Goal: Information Seeking & Learning: Learn about a topic

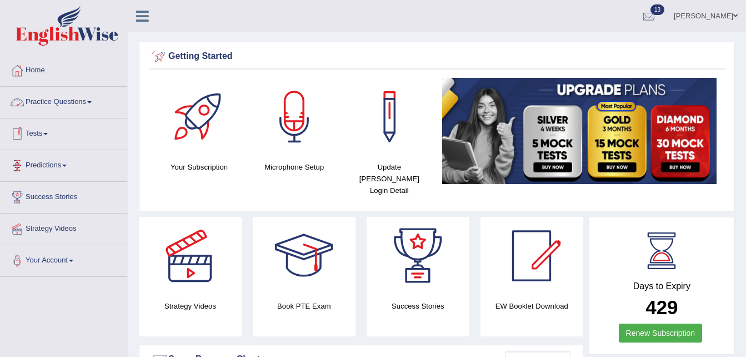
click at [75, 102] on link "Practice Questions" at bounding box center [64, 101] width 127 height 28
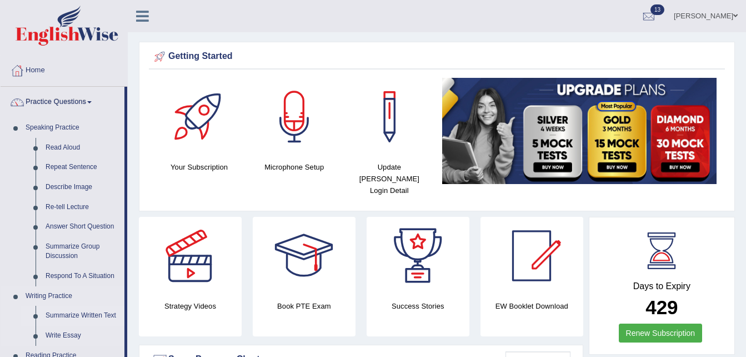
click at [66, 315] on link "Summarize Written Text" at bounding box center [83, 316] width 84 height 20
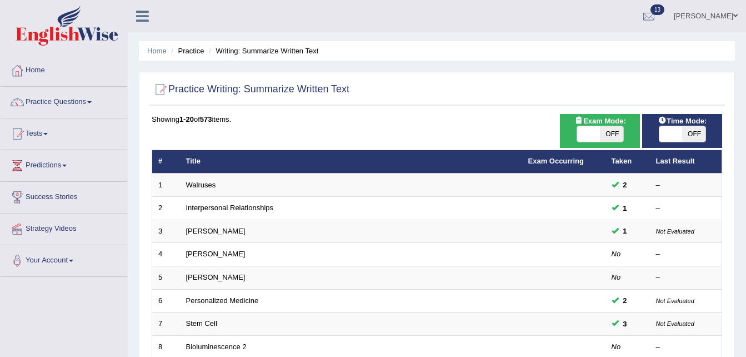
scroll to position [312, 0]
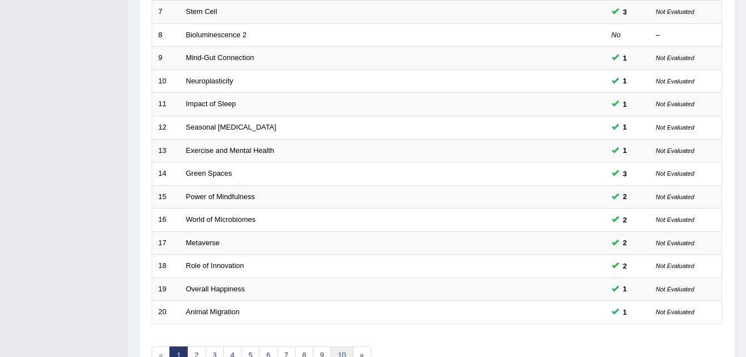
click at [344, 350] on link "10" at bounding box center [342, 355] width 22 height 18
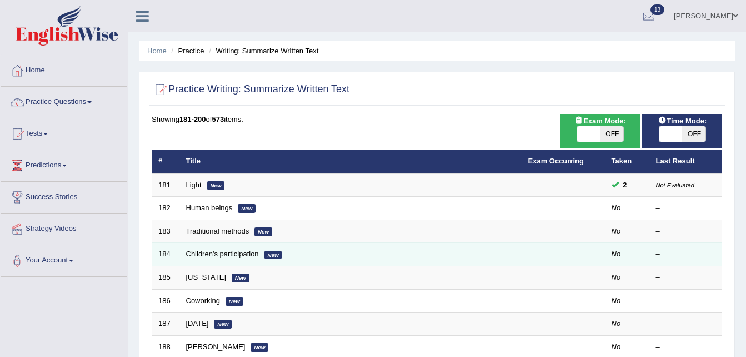
click at [222, 252] on link "Children's participation" at bounding box center [222, 254] width 73 height 8
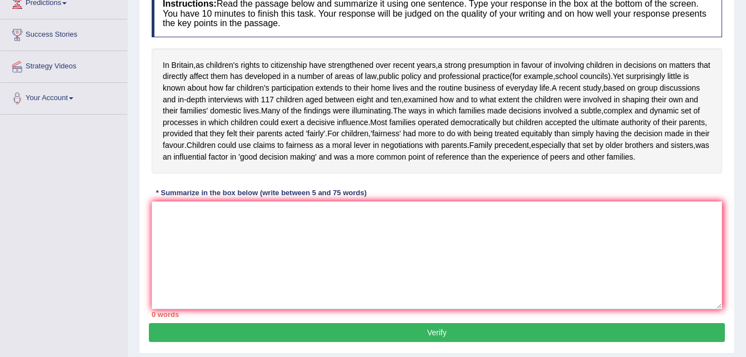
scroll to position [160, 0]
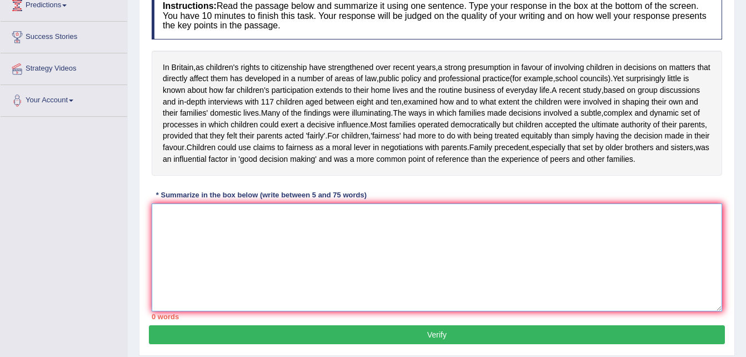
click at [340, 277] on textarea at bounding box center [437, 257] width 571 height 108
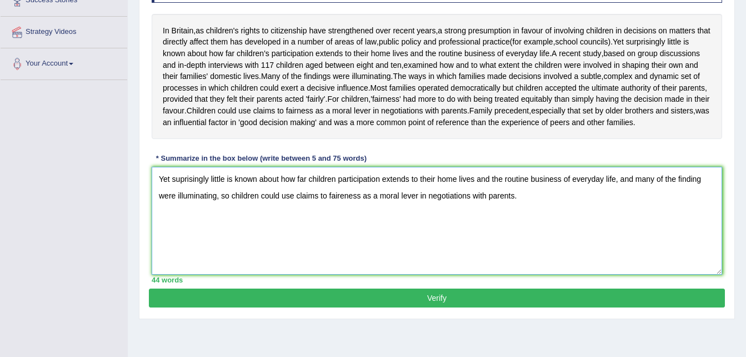
scroll to position [227, 0]
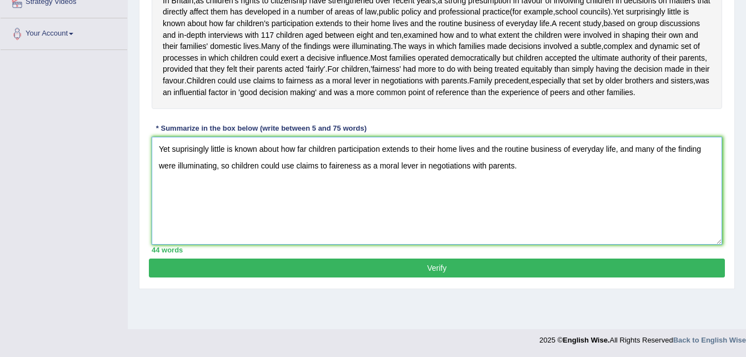
type textarea "Yet suprisingly little is known about how far children participation extends to…"
click at [478, 277] on button "Verify" at bounding box center [437, 267] width 576 height 19
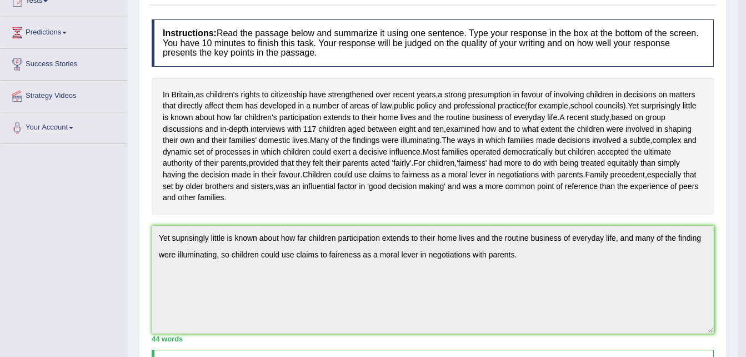
scroll to position [0, 0]
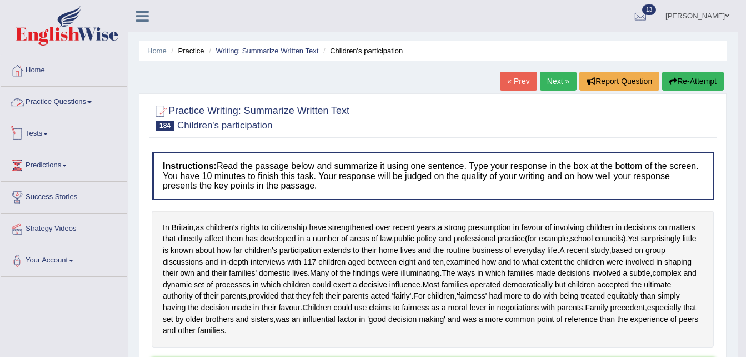
click at [55, 127] on link "Tests" at bounding box center [64, 132] width 127 height 28
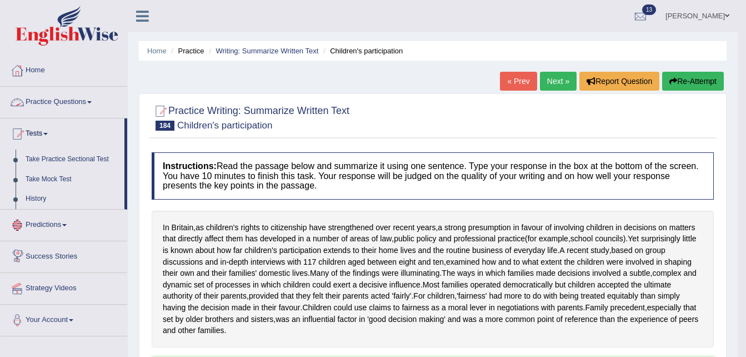
click at [59, 133] on link "Tests" at bounding box center [63, 132] width 124 height 28
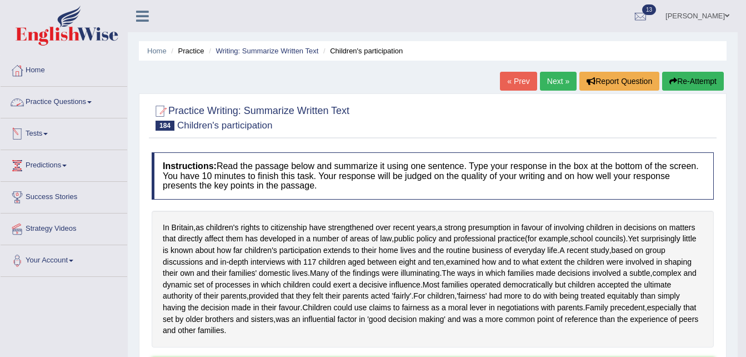
click at [80, 109] on link "Practice Questions" at bounding box center [64, 101] width 127 height 28
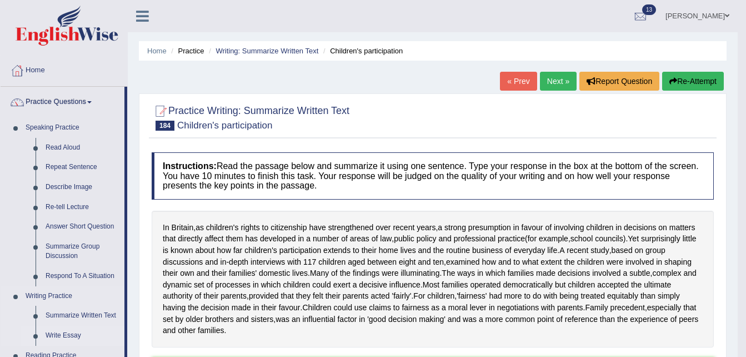
click at [63, 333] on link "Write Essay" at bounding box center [83, 336] width 84 height 20
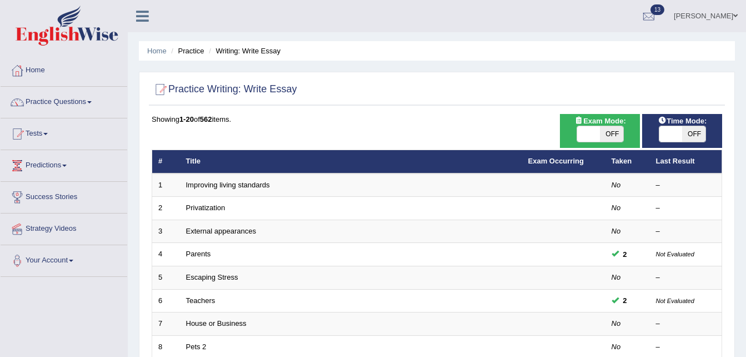
scroll to position [312, 0]
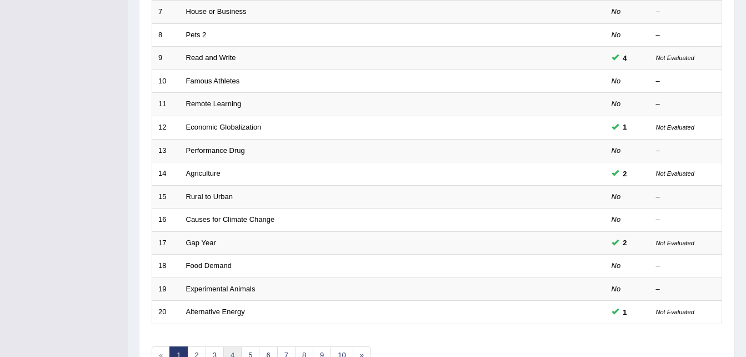
click at [233, 348] on link "4" at bounding box center [232, 355] width 18 height 18
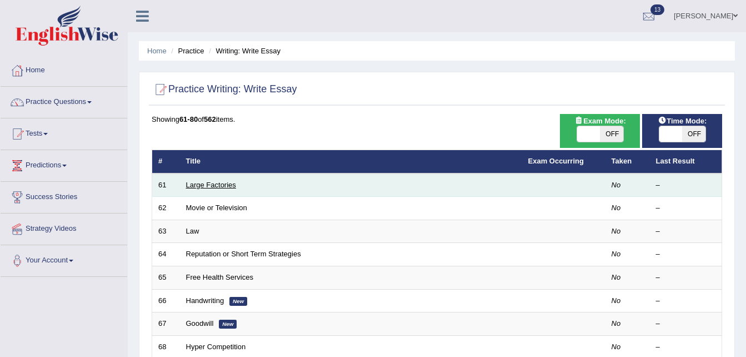
click at [203, 186] on link "Large Factories" at bounding box center [211, 185] width 50 height 8
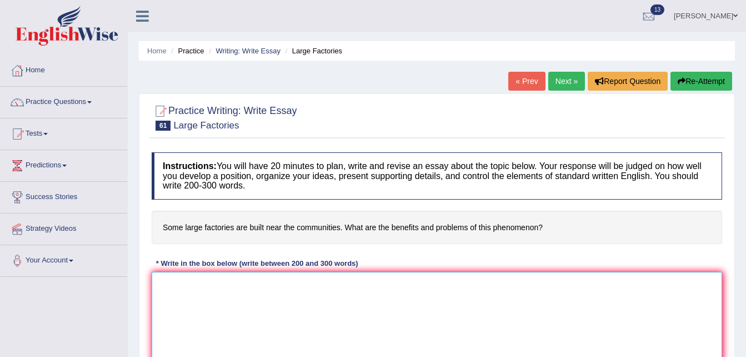
click at [241, 281] on textarea at bounding box center [437, 326] width 571 height 108
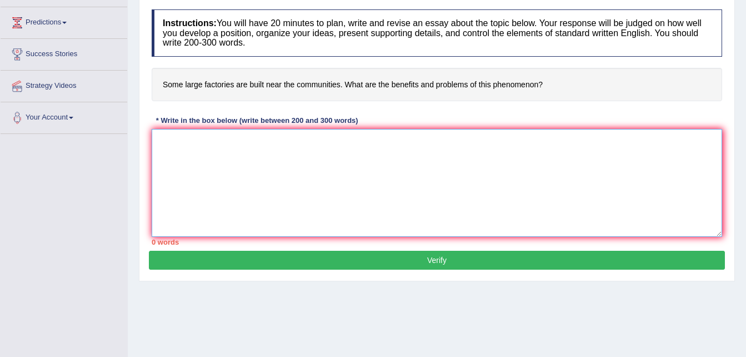
scroll to position [156, 0]
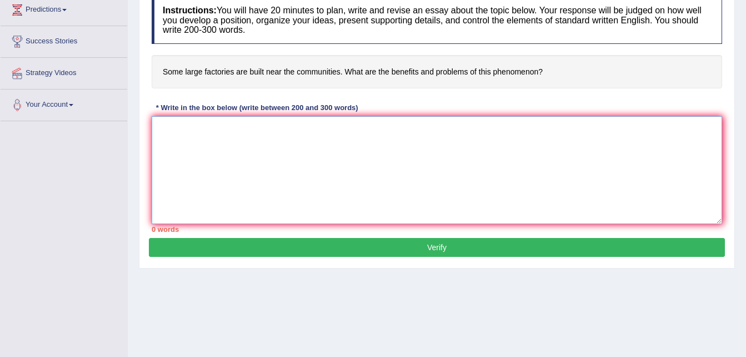
click at [718, 218] on textarea at bounding box center [437, 170] width 571 height 108
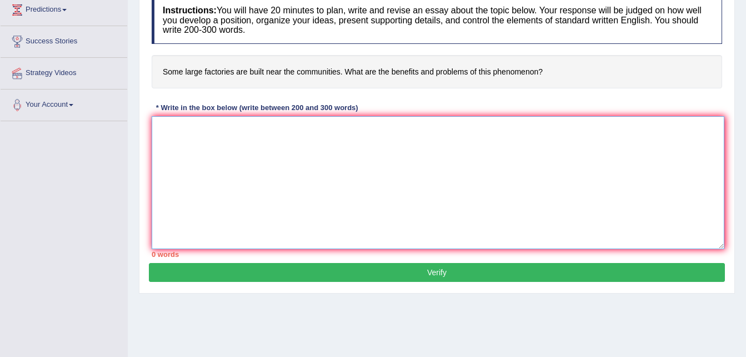
drag, startPoint x: 718, startPoint y: 218, endPoint x: 720, endPoint y: 243, distance: 25.1
click at [720, 243] on textarea at bounding box center [438, 182] width 573 height 133
click at [390, 158] on textarea at bounding box center [438, 182] width 573 height 133
click at [388, 146] on textarea at bounding box center [438, 182] width 573 height 133
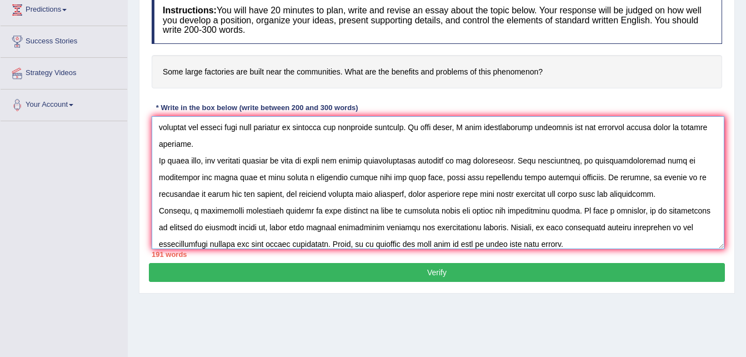
scroll to position [34, 0]
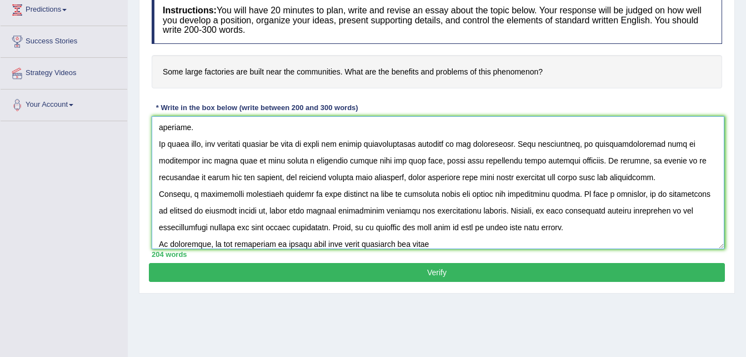
click at [395, 242] on textarea at bounding box center [438, 182] width 573 height 133
click at [418, 249] on div "203 words" at bounding box center [437, 254] width 571 height 11
click at [415, 238] on textarea at bounding box center [438, 182] width 573 height 133
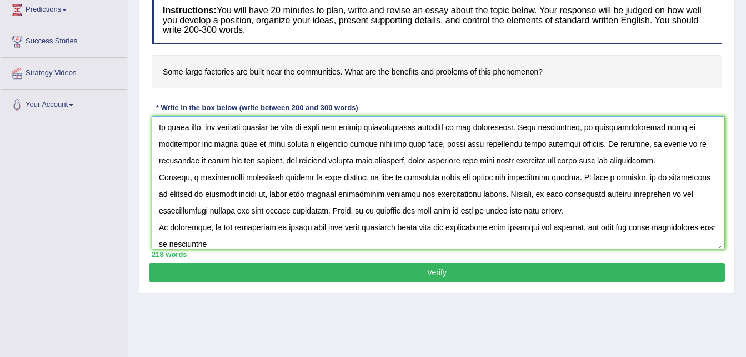
click at [174, 242] on textarea at bounding box center [438, 182] width 573 height 133
click at [218, 242] on textarea at bounding box center [438, 182] width 573 height 133
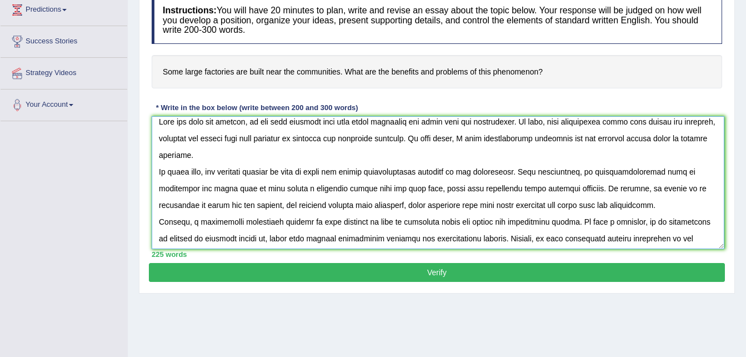
scroll to position [0, 0]
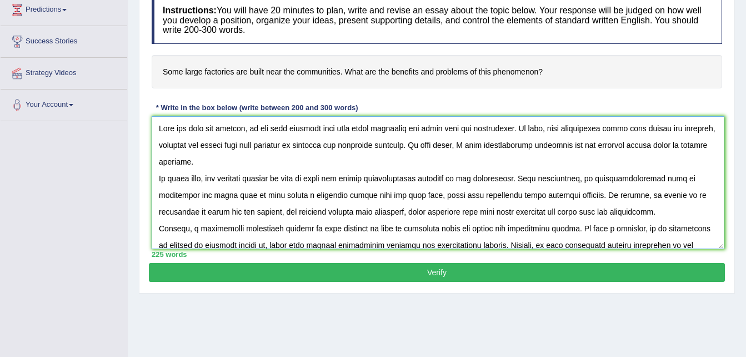
click at [569, 128] on textarea at bounding box center [438, 182] width 573 height 133
click at [262, 163] on textarea at bounding box center [438, 182] width 573 height 133
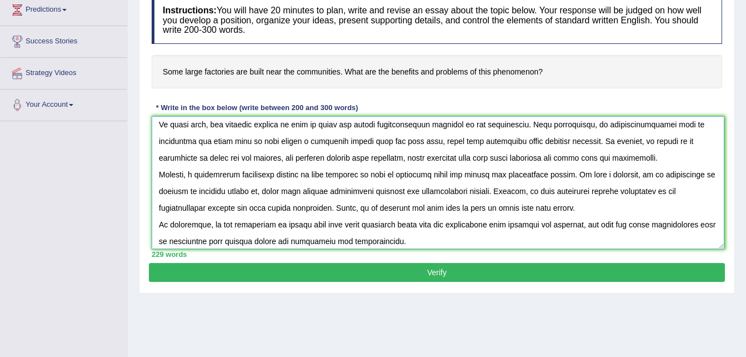
scroll to position [58, 0]
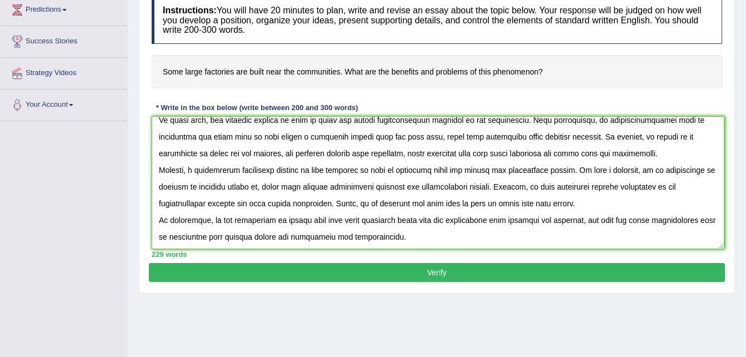
click at [395, 166] on textarea at bounding box center [438, 182] width 573 height 133
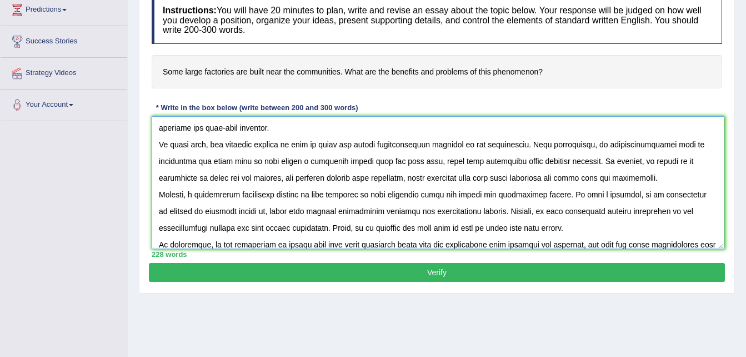
scroll to position [44, 0]
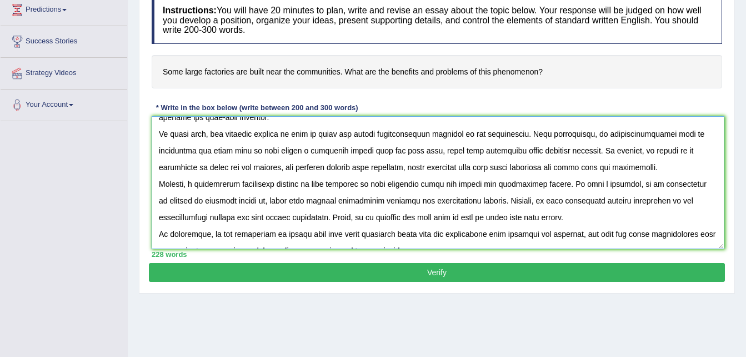
click at [436, 133] on textarea at bounding box center [438, 182] width 573 height 133
click at [420, 181] on textarea at bounding box center [438, 182] width 573 height 133
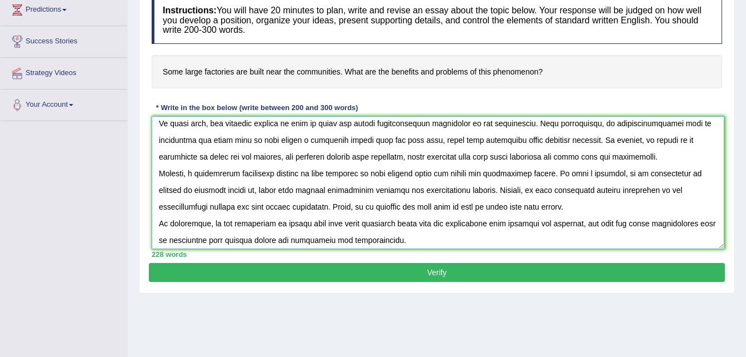
scroll to position [58, 0]
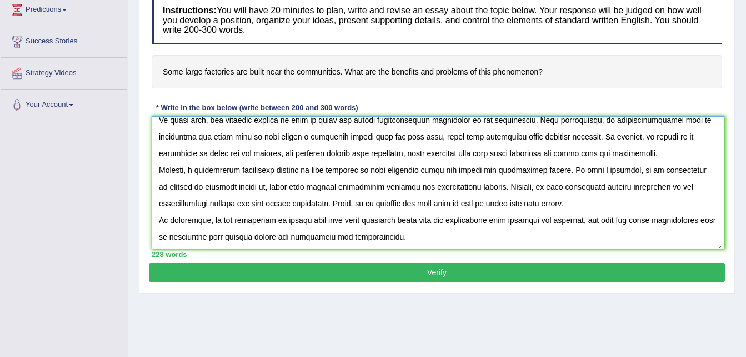
click at [206, 187] on textarea at bounding box center [438, 182] width 573 height 133
click at [238, 185] on textarea at bounding box center [438, 182] width 573 height 133
type textarea "Over the past few decades, it has been observed that some large factories are b…"
click at [497, 270] on button "Verify" at bounding box center [437, 272] width 576 height 19
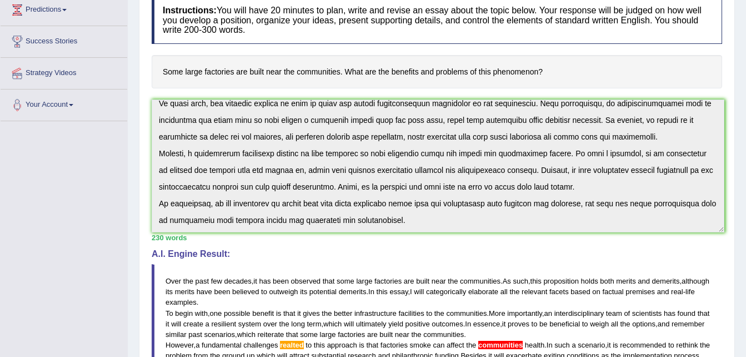
scroll to position [413, 0]
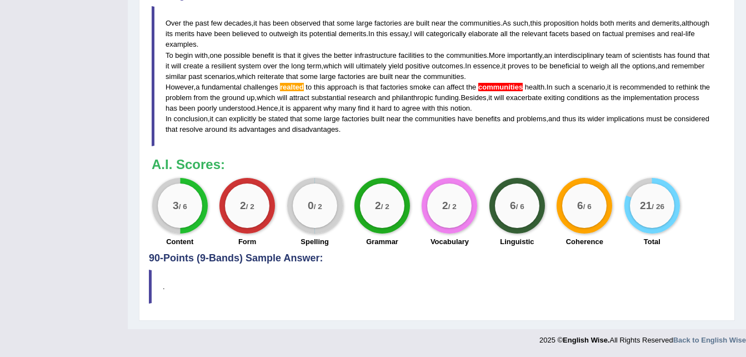
click at [493, 89] on span "communities" at bounding box center [500, 87] width 44 height 8
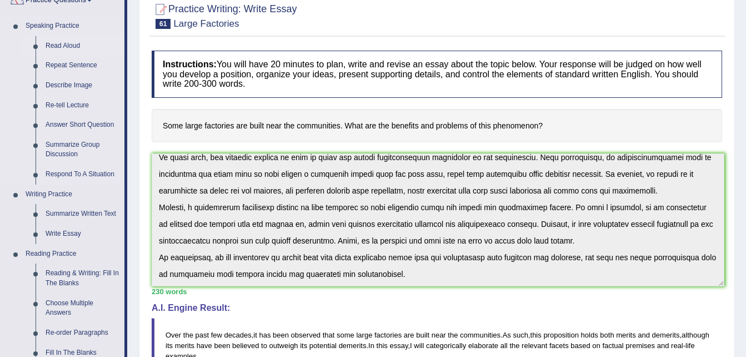
click at [60, 46] on link "Read Aloud" at bounding box center [83, 46] width 84 height 20
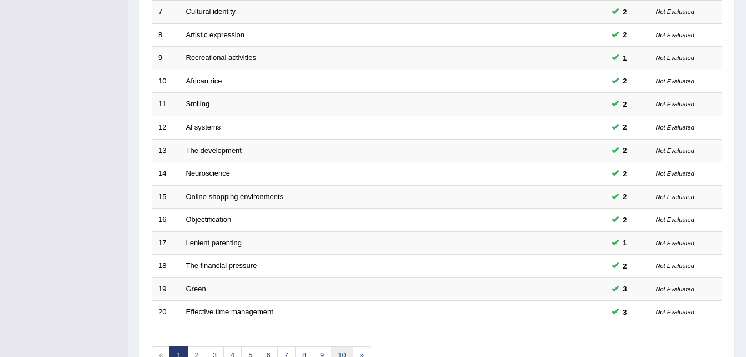
click at [337, 348] on link "10" at bounding box center [342, 355] width 22 height 18
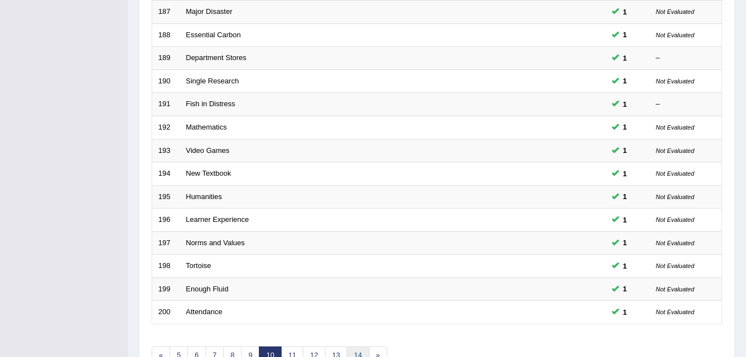
click at [357, 348] on link "14" at bounding box center [358, 355] width 22 height 18
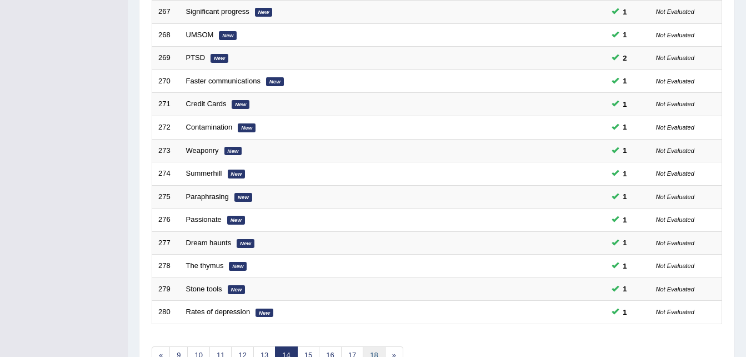
click at [370, 353] on link "18" at bounding box center [374, 355] width 22 height 18
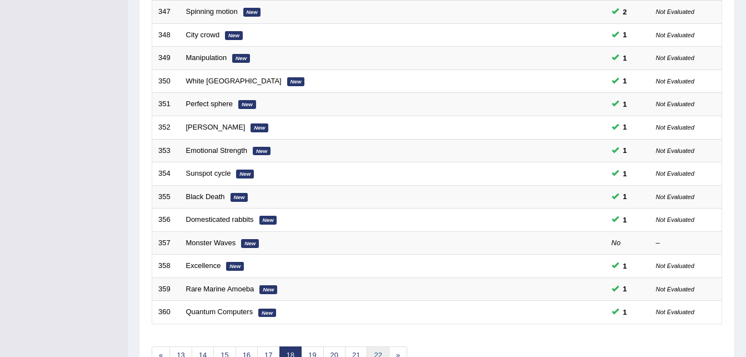
click at [376, 355] on link "22" at bounding box center [378, 355] width 22 height 18
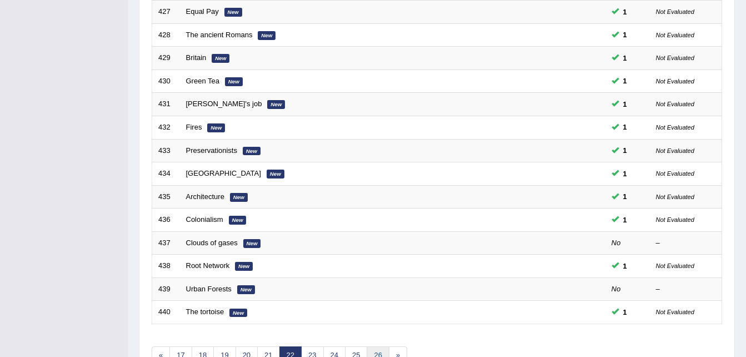
click at [380, 350] on link "26" at bounding box center [378, 355] width 22 height 18
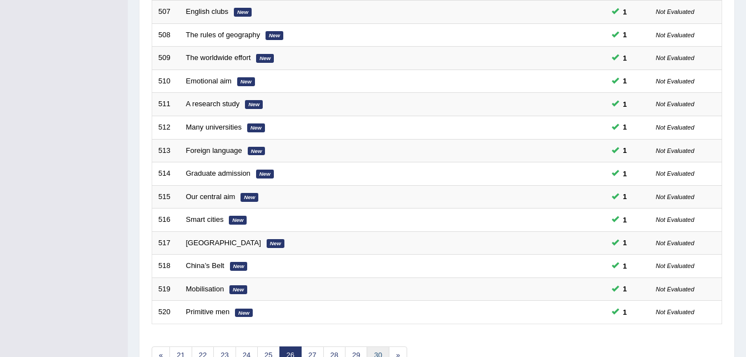
click at [375, 354] on link "30" at bounding box center [378, 355] width 22 height 18
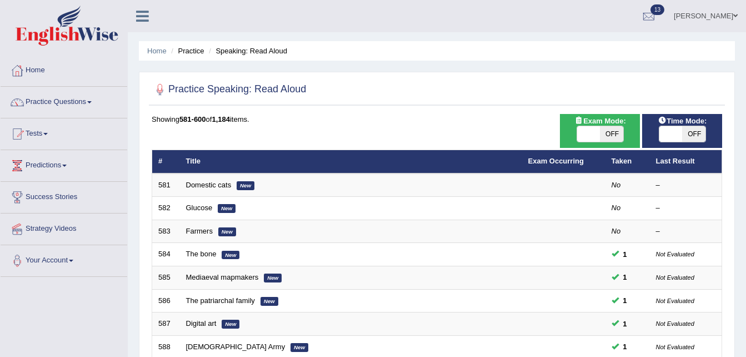
click at [744, 292] on div "Home Practice Speaking: Read Aloud Practice Speaking: Read Aloud Time Mode: ON …" at bounding box center [437, 354] width 619 height 708
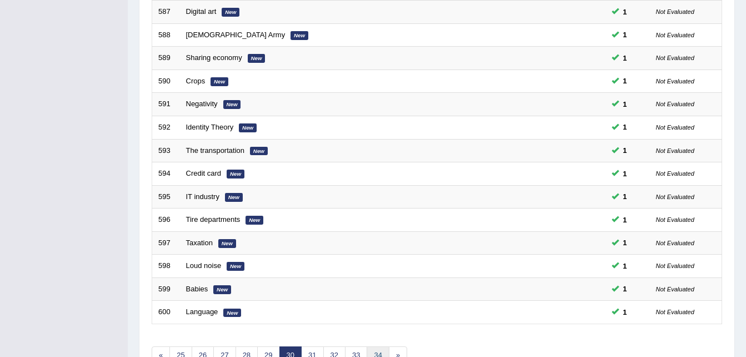
click at [379, 352] on link "34" at bounding box center [378, 355] width 22 height 18
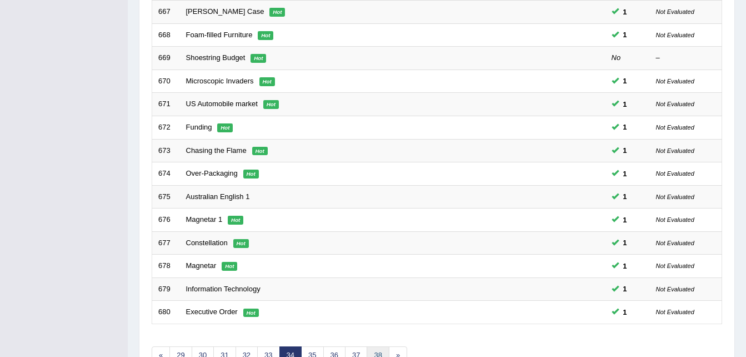
click at [372, 348] on link "38" at bounding box center [378, 355] width 22 height 18
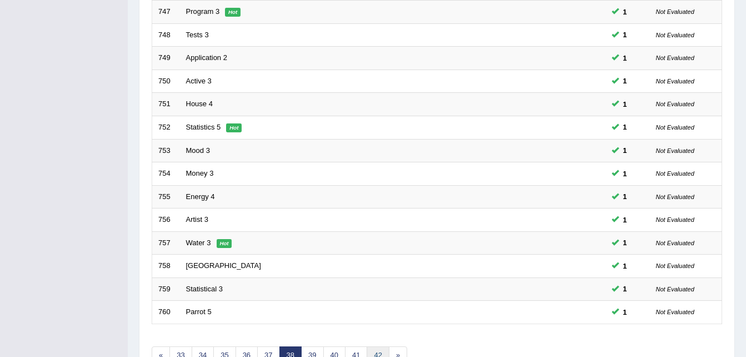
click at [371, 356] on link "42" at bounding box center [378, 355] width 22 height 18
click at [378, 347] on link "46" at bounding box center [378, 355] width 22 height 18
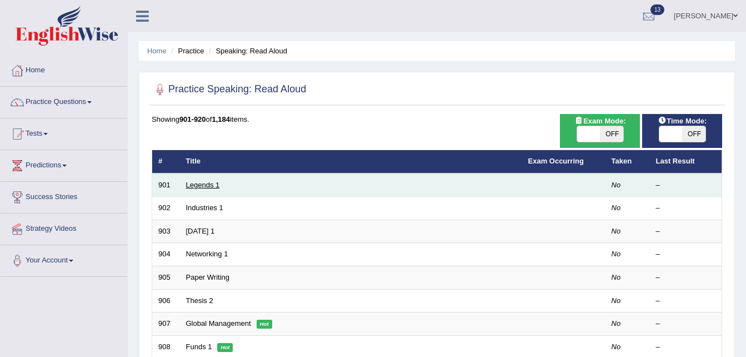
click at [210, 185] on link "Legends 1" at bounding box center [203, 185] width 34 height 8
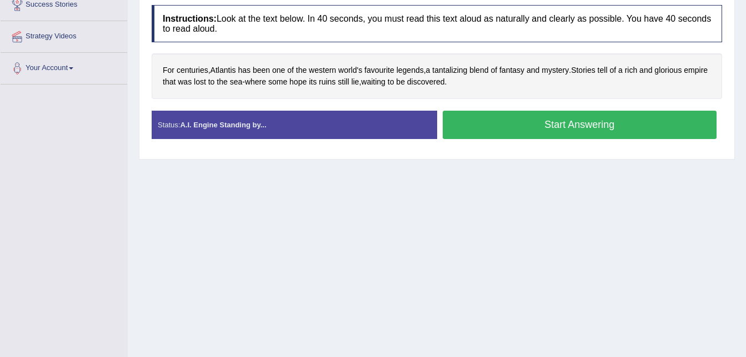
scroll to position [227, 0]
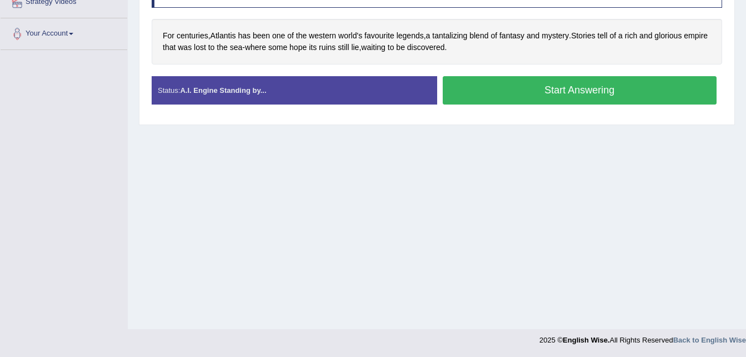
click at [527, 83] on button "Start Answering" at bounding box center [580, 90] width 275 height 28
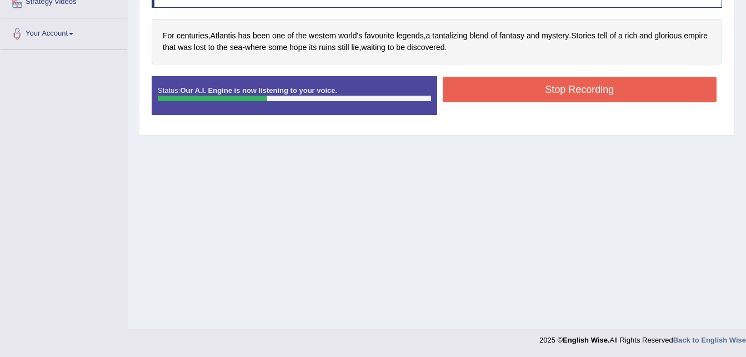
click at [527, 83] on button "Stop Recording" at bounding box center [580, 90] width 275 height 26
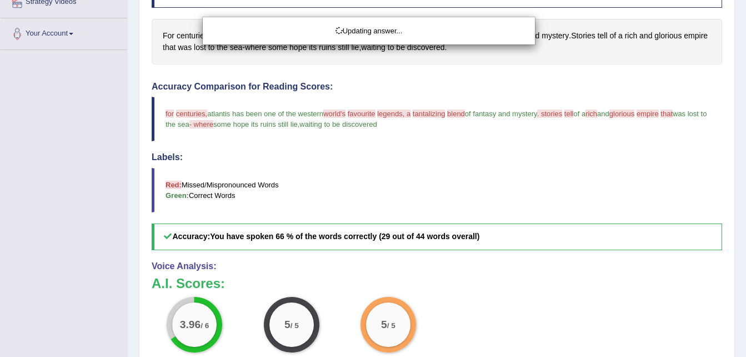
scroll to position [0, 0]
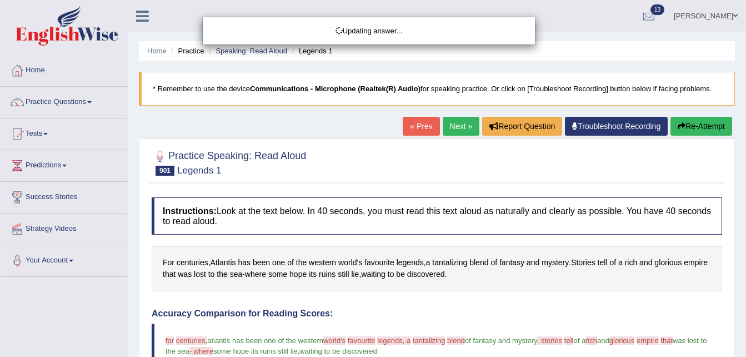
click at [458, 129] on div "Updating answer..." at bounding box center [373, 178] width 746 height 357
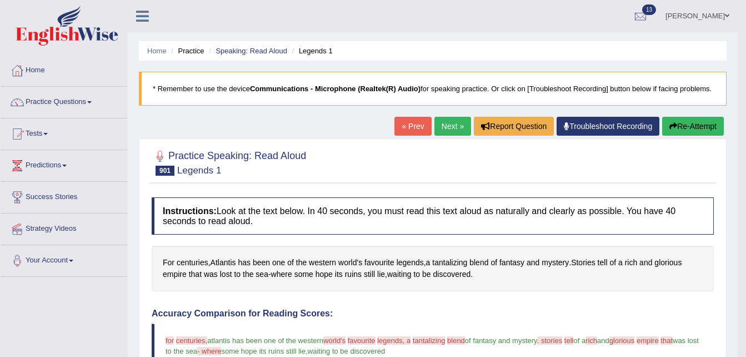
click at [452, 128] on link "Next »" at bounding box center [453, 126] width 37 height 19
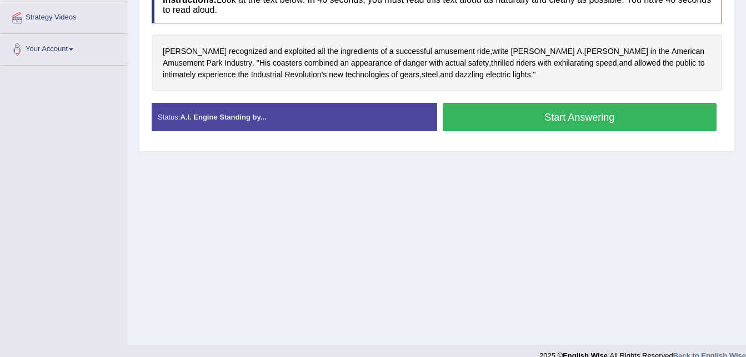
scroll to position [227, 0]
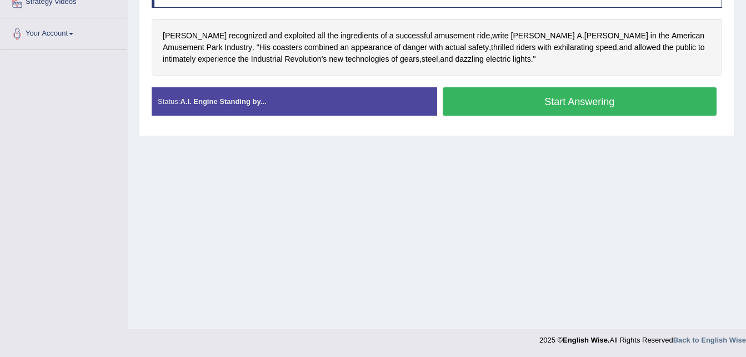
click at [514, 101] on button "Start Answering" at bounding box center [580, 101] width 275 height 28
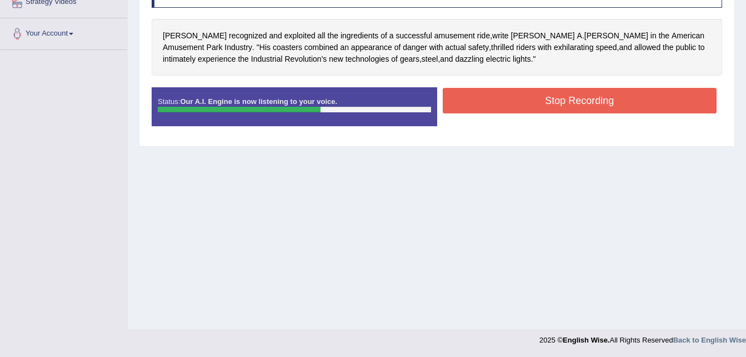
click at [514, 101] on button "Stop Recording" at bounding box center [580, 101] width 275 height 26
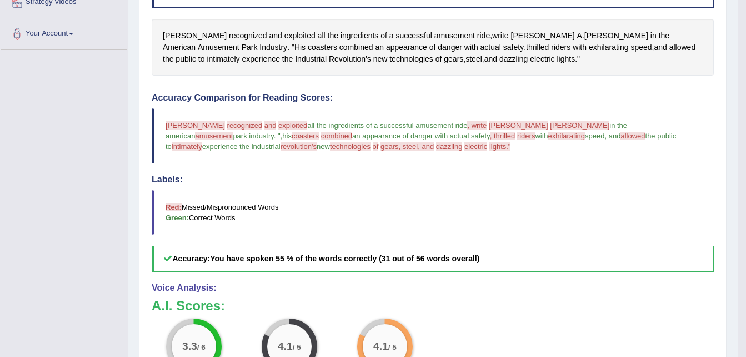
scroll to position [0, 0]
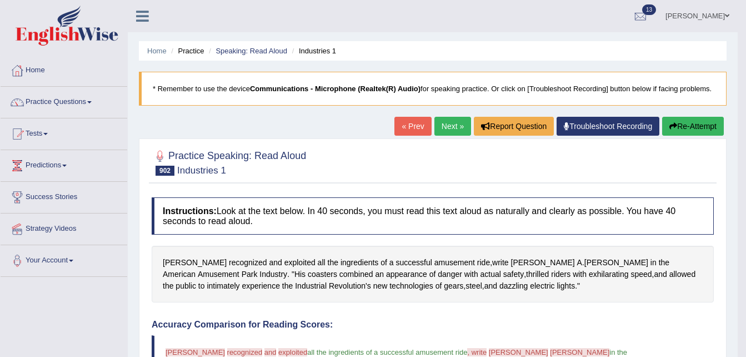
click at [450, 121] on link "Next »" at bounding box center [453, 126] width 37 height 19
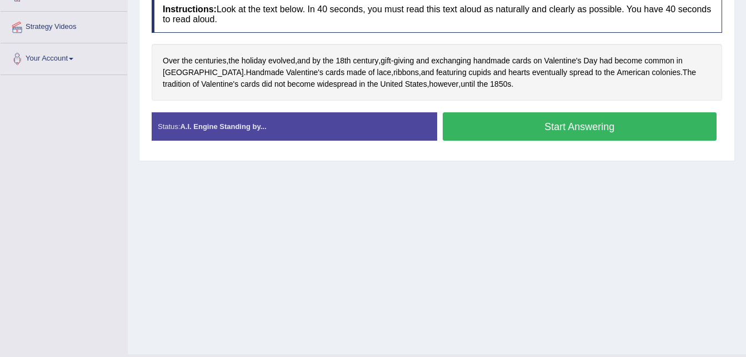
scroll to position [227, 0]
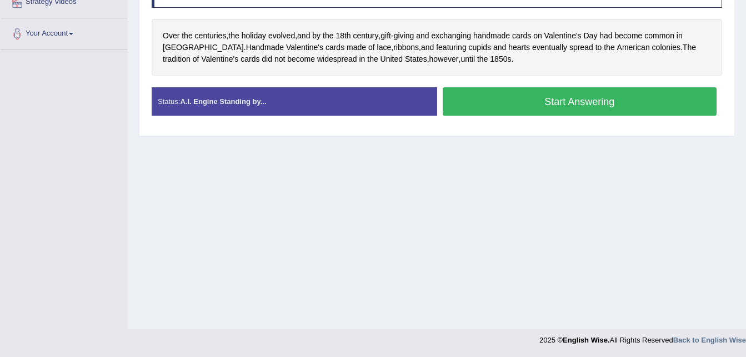
click at [532, 103] on button "Start Answering" at bounding box center [580, 101] width 275 height 28
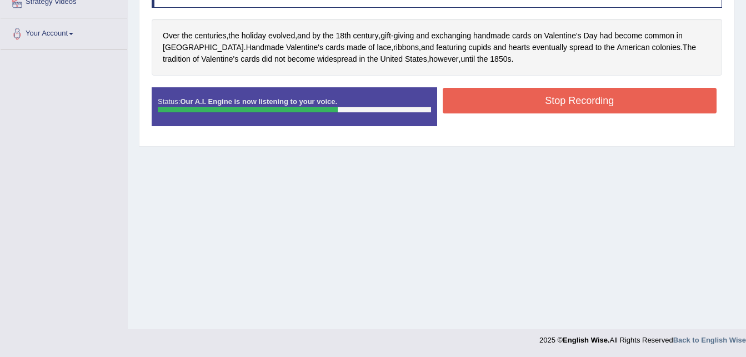
click at [532, 103] on button "Stop Recording" at bounding box center [580, 101] width 275 height 26
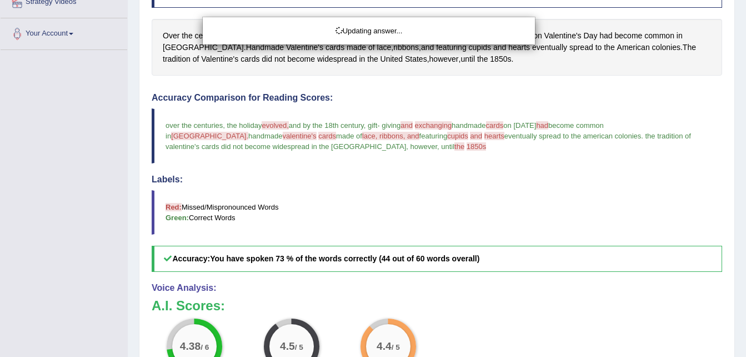
scroll to position [0, 0]
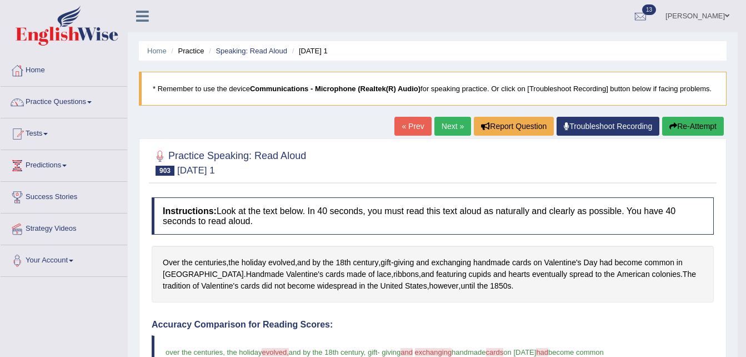
click at [457, 122] on link "Next »" at bounding box center [453, 126] width 37 height 19
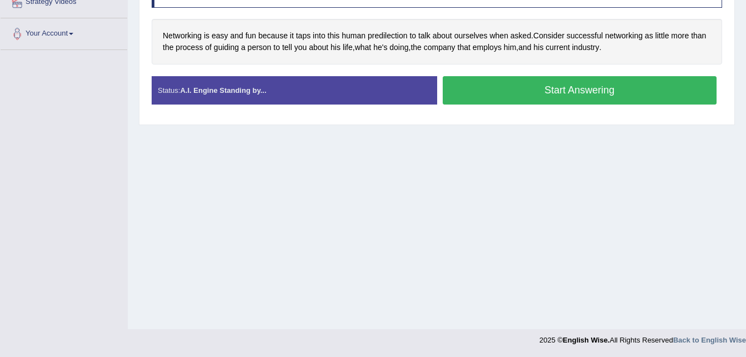
click at [498, 102] on button "Start Answering" at bounding box center [580, 90] width 275 height 28
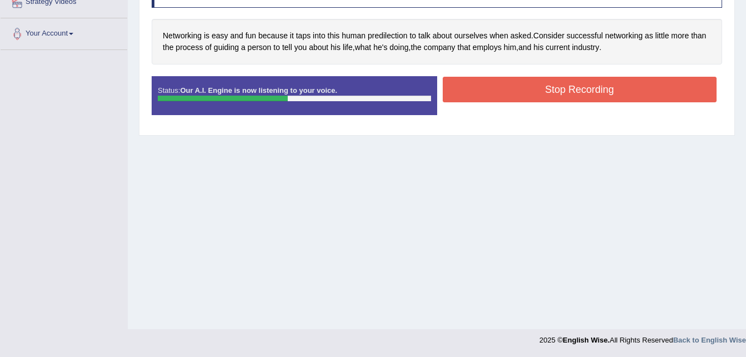
click at [498, 102] on div "Stop Recording" at bounding box center [580, 91] width 286 height 28
click at [494, 93] on button "Stop Recording" at bounding box center [580, 90] width 275 height 26
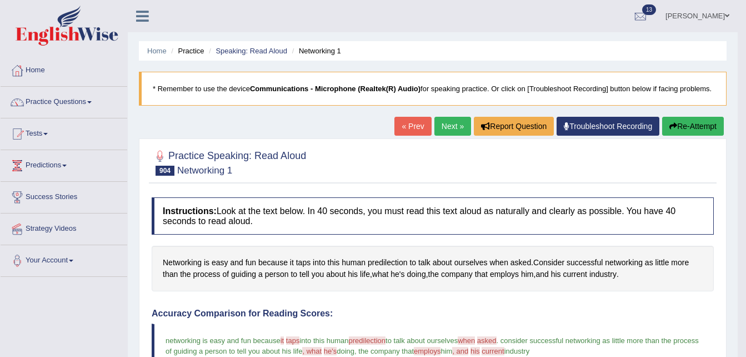
click at [441, 123] on link "Next »" at bounding box center [453, 126] width 37 height 19
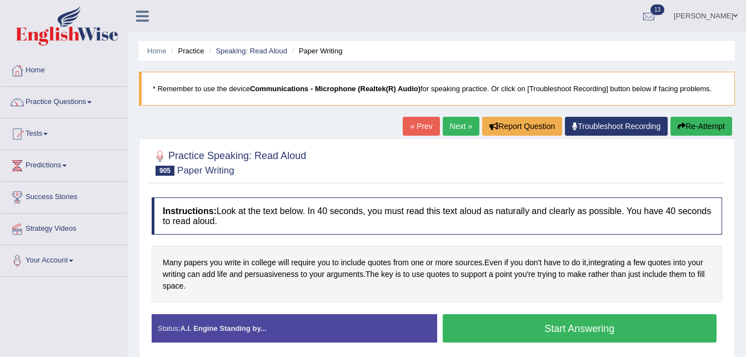
scroll to position [227, 0]
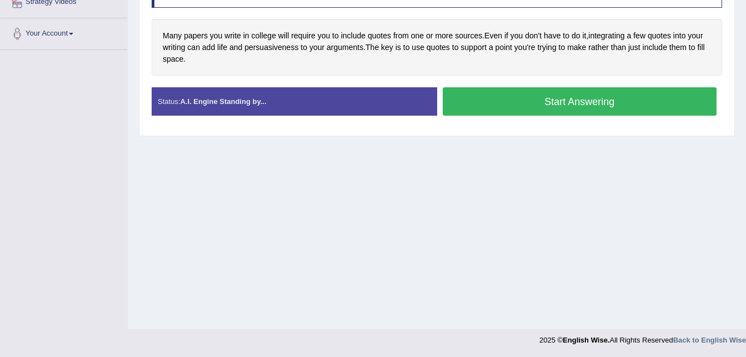
click at [526, 106] on button "Start Answering" at bounding box center [580, 101] width 275 height 28
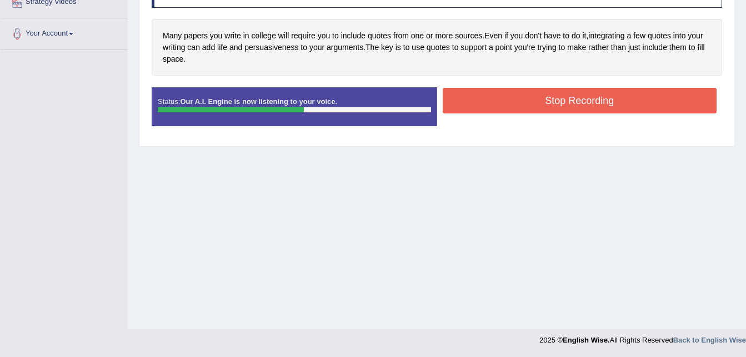
click at [526, 106] on button "Stop Recording" at bounding box center [580, 101] width 275 height 26
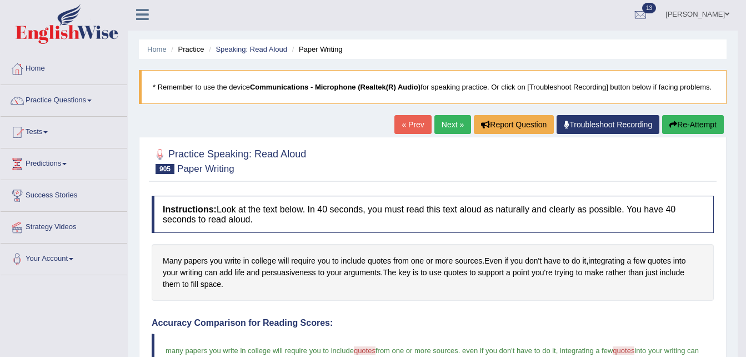
scroll to position [0, 0]
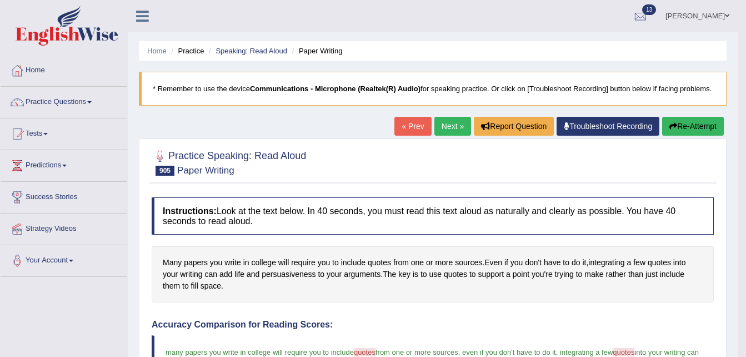
click at [440, 121] on link "Next »" at bounding box center [453, 126] width 37 height 19
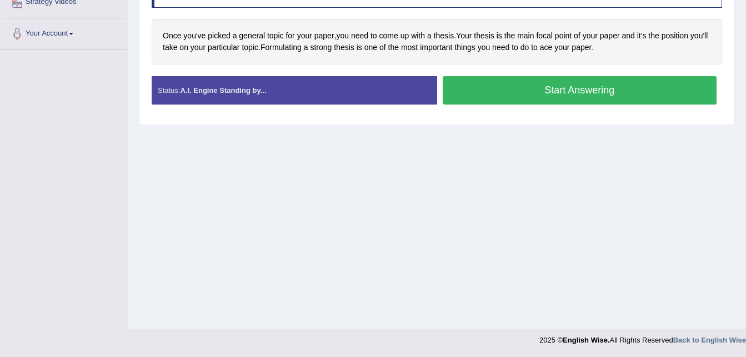
click at [518, 103] on button "Start Answering" at bounding box center [580, 90] width 275 height 28
click at [512, 96] on button "Start Answering" at bounding box center [580, 90] width 275 height 28
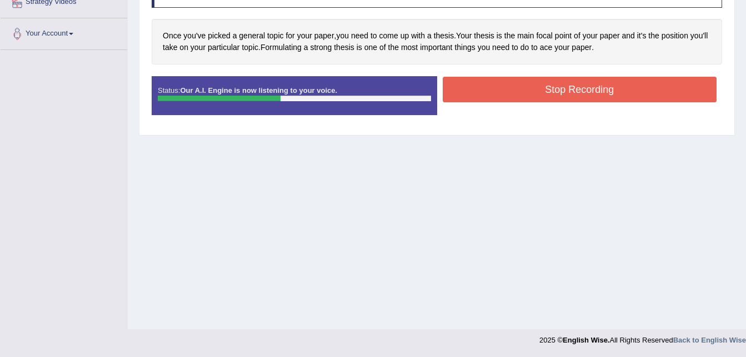
click at [512, 96] on button "Stop Recording" at bounding box center [580, 90] width 275 height 26
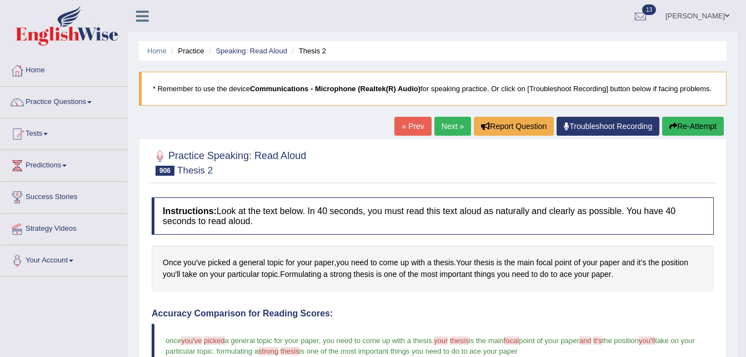
click at [445, 126] on link "Next »" at bounding box center [453, 126] width 37 height 19
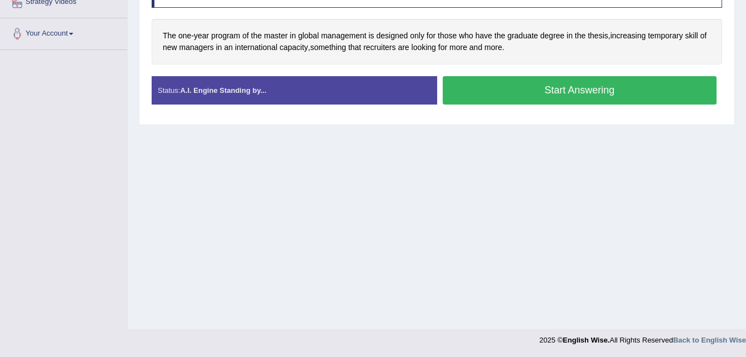
click at [501, 97] on button "Start Answering" at bounding box center [580, 90] width 275 height 28
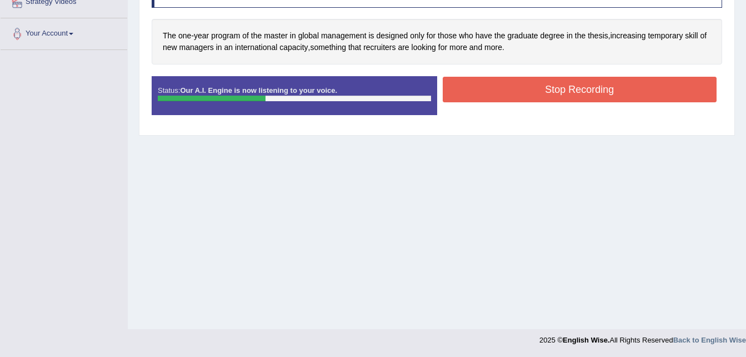
click at [501, 97] on button "Stop Recording" at bounding box center [580, 90] width 275 height 26
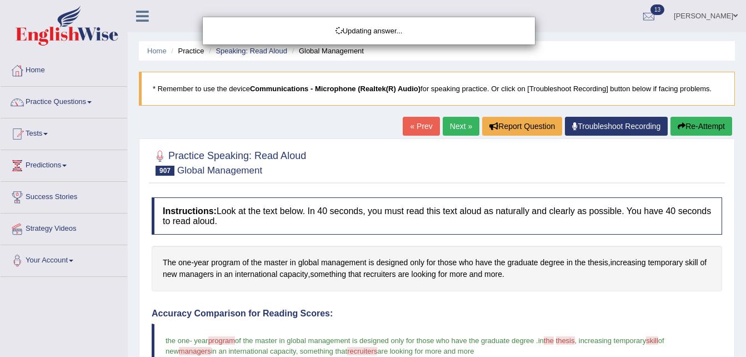
click at [456, 123] on div "Updating answer..." at bounding box center [373, 178] width 746 height 357
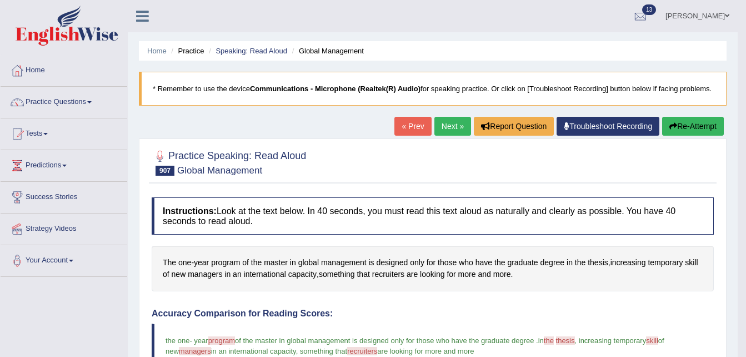
click at [453, 125] on link "Next »" at bounding box center [453, 126] width 37 height 19
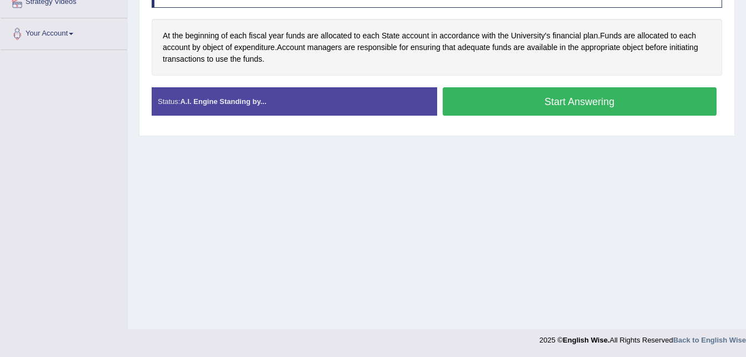
click at [479, 106] on button "Start Answering" at bounding box center [580, 101] width 275 height 28
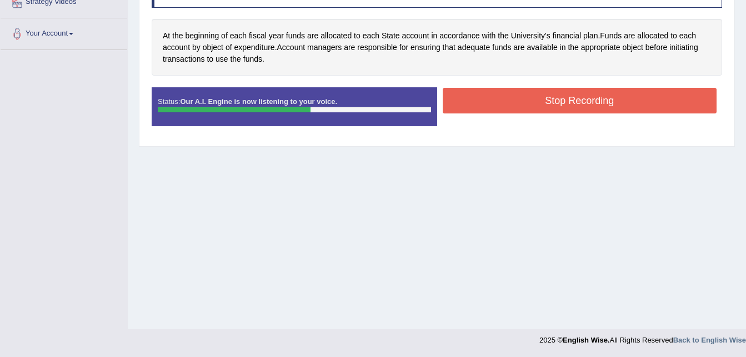
click at [479, 106] on button "Stop Recording" at bounding box center [580, 101] width 275 height 26
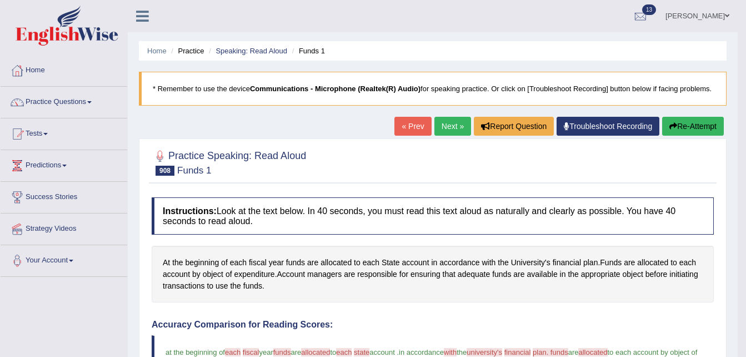
click at [455, 124] on link "Next »" at bounding box center [453, 126] width 37 height 19
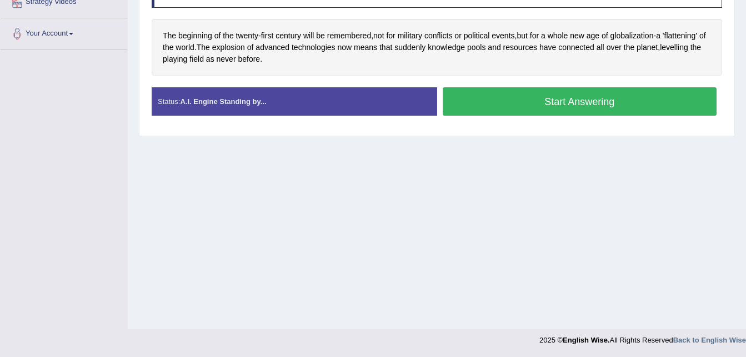
click at [501, 96] on button "Start Answering" at bounding box center [580, 101] width 275 height 28
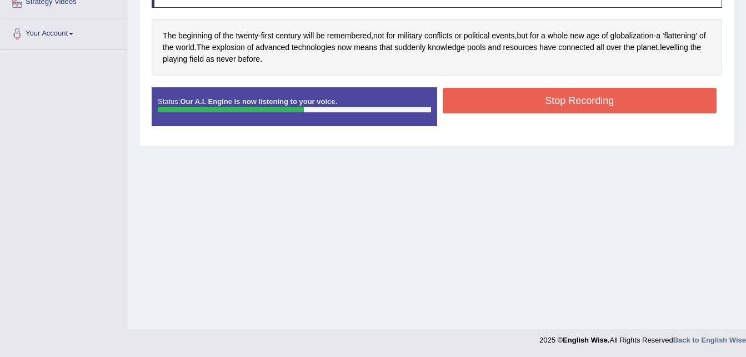
click at [501, 96] on button "Stop Recording" at bounding box center [580, 101] width 275 height 26
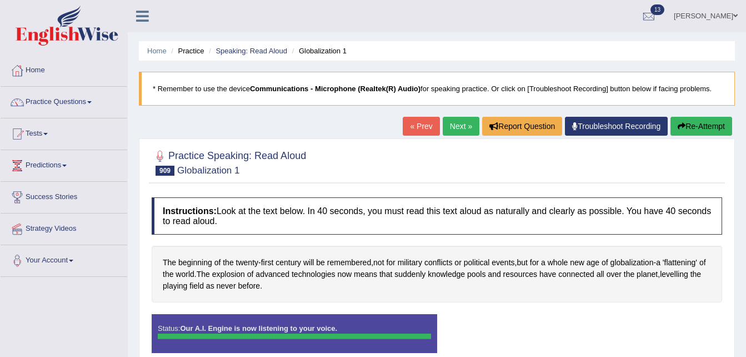
click at [451, 122] on link "Next »" at bounding box center [461, 126] width 37 height 19
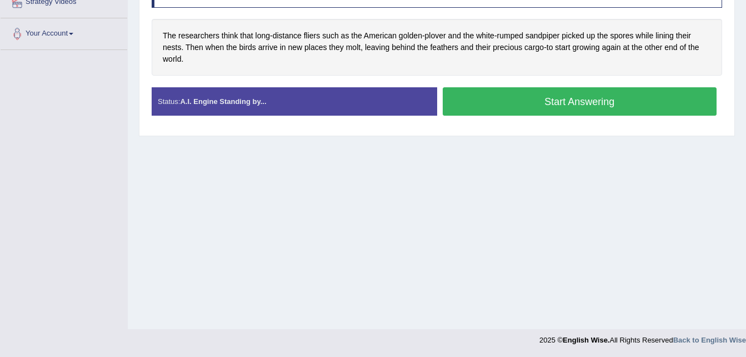
click at [580, 173] on div "Home Practice Speaking: Read Aloud Birds 1 * Remember to use the device Communi…" at bounding box center [437, 51] width 619 height 556
click at [540, 98] on button "Start Answering" at bounding box center [580, 101] width 275 height 28
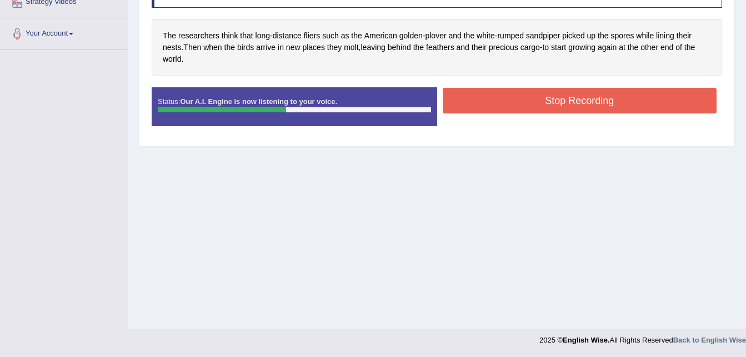
click at [540, 98] on button "Stop Recording" at bounding box center [580, 101] width 275 height 26
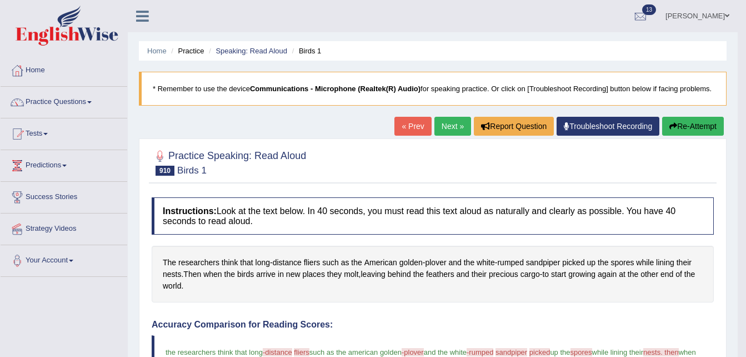
click at [446, 132] on link "Next »" at bounding box center [453, 126] width 37 height 19
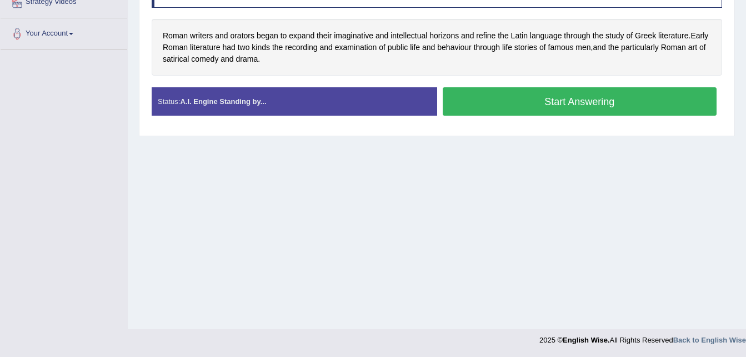
click at [497, 111] on button "Start Answering" at bounding box center [580, 101] width 275 height 28
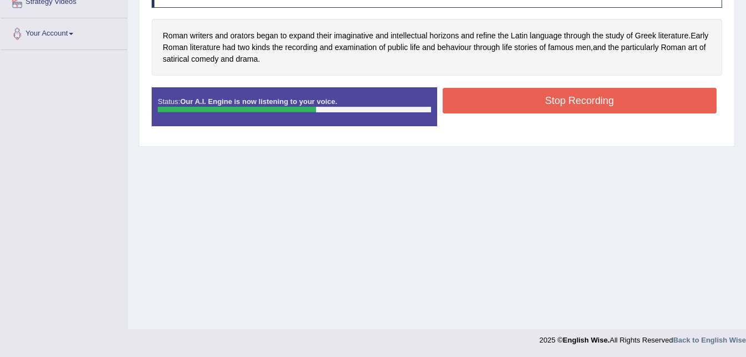
click at [497, 111] on button "Stop Recording" at bounding box center [580, 101] width 275 height 26
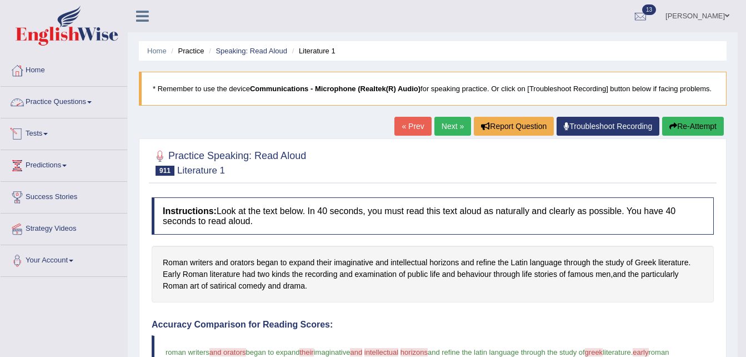
click at [83, 110] on link "Practice Questions" at bounding box center [64, 101] width 127 height 28
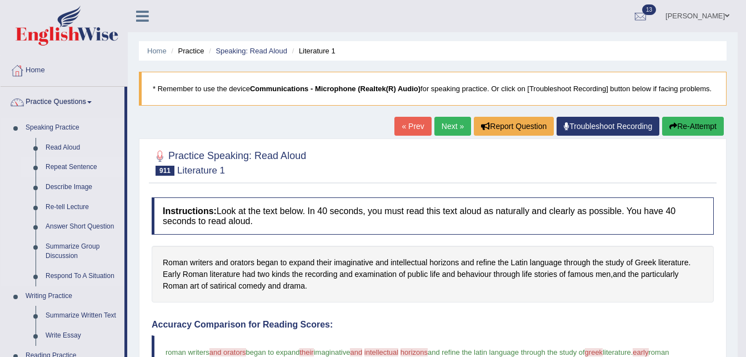
click at [63, 163] on link "Repeat Sentence" at bounding box center [83, 167] width 84 height 20
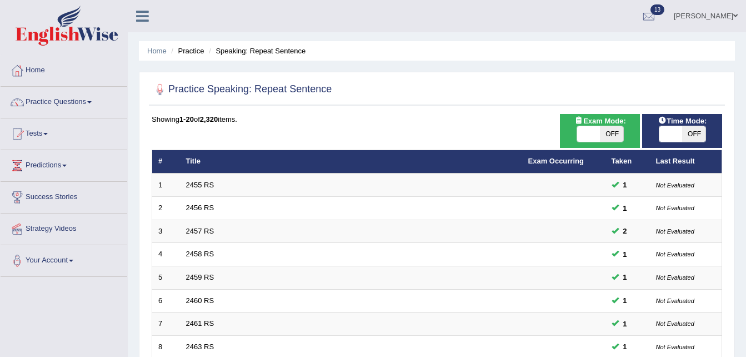
scroll to position [312, 0]
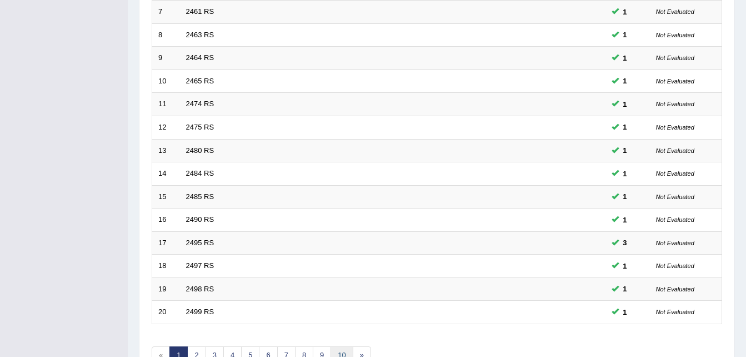
click at [343, 347] on link "10" at bounding box center [342, 355] width 22 height 18
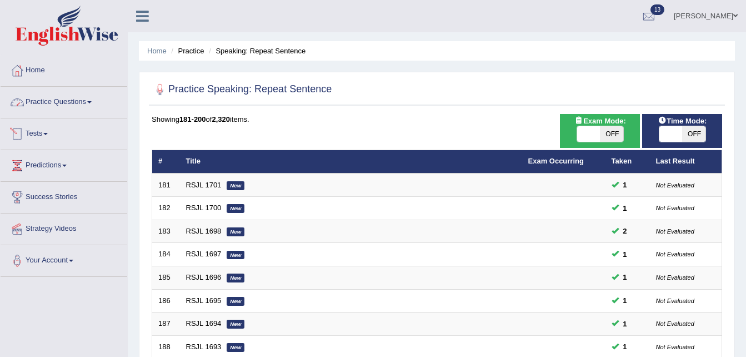
click at [73, 94] on link "Practice Questions" at bounding box center [64, 101] width 127 height 28
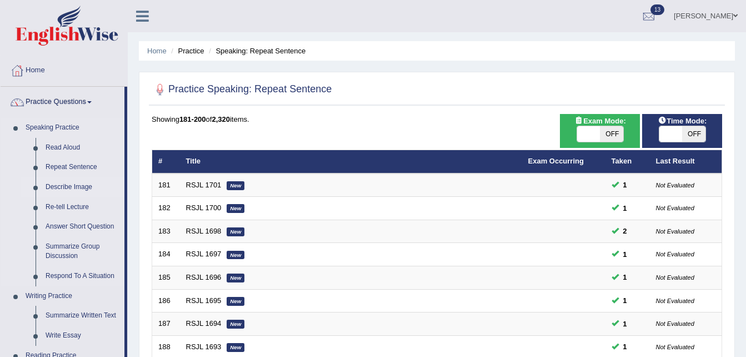
click at [52, 186] on link "Describe Image" at bounding box center [83, 187] width 84 height 20
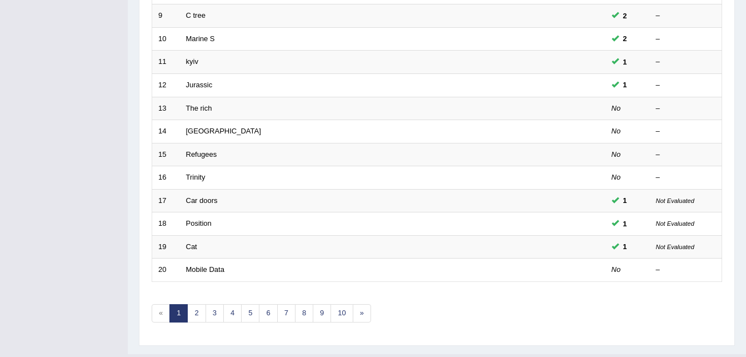
scroll to position [379, 0]
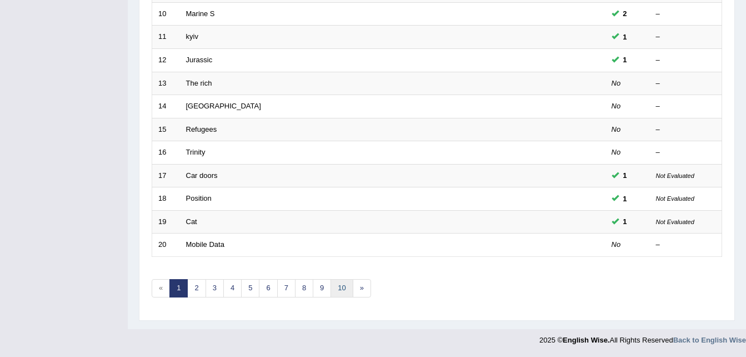
click at [341, 290] on link "10" at bounding box center [342, 288] width 22 height 18
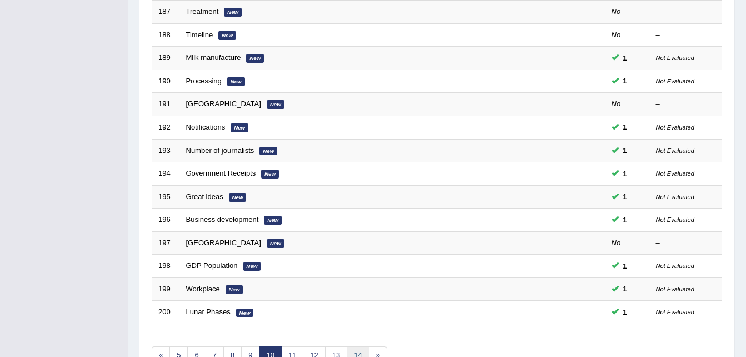
click at [355, 350] on link "14" at bounding box center [358, 355] width 22 height 18
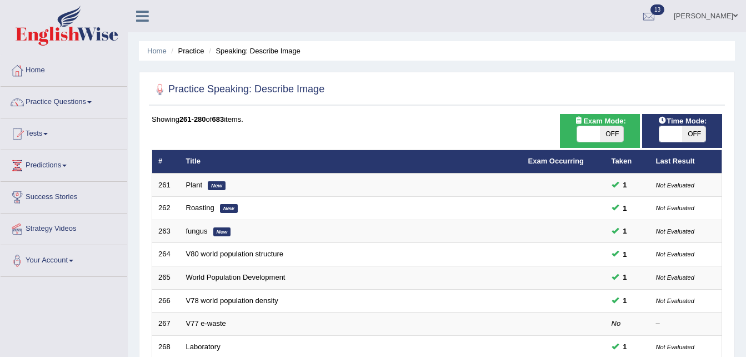
scroll to position [312, 0]
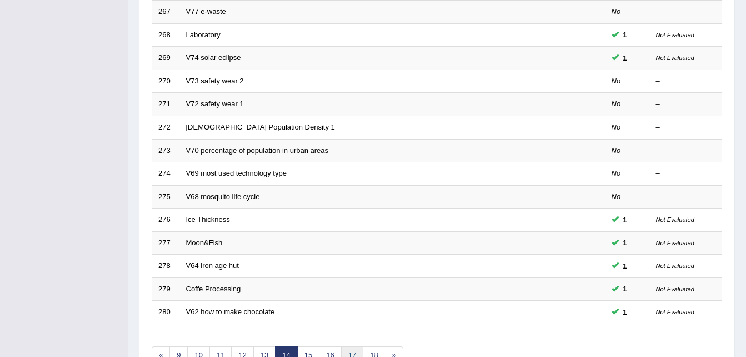
click at [352, 351] on link "17" at bounding box center [352, 355] width 22 height 18
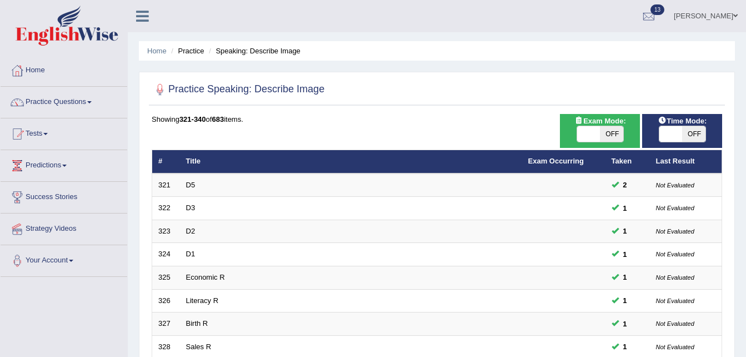
scroll to position [312, 0]
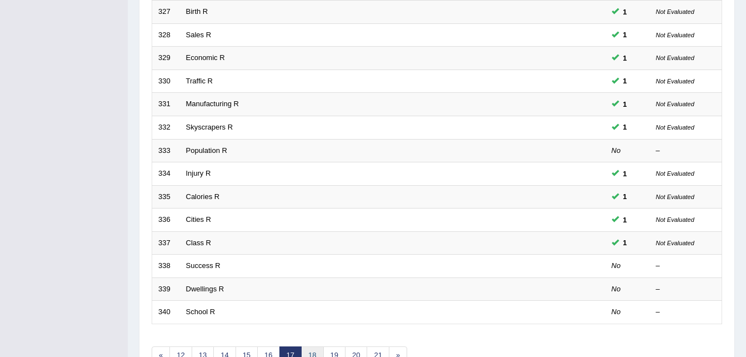
click at [313, 351] on link "18" at bounding box center [312, 355] width 22 height 18
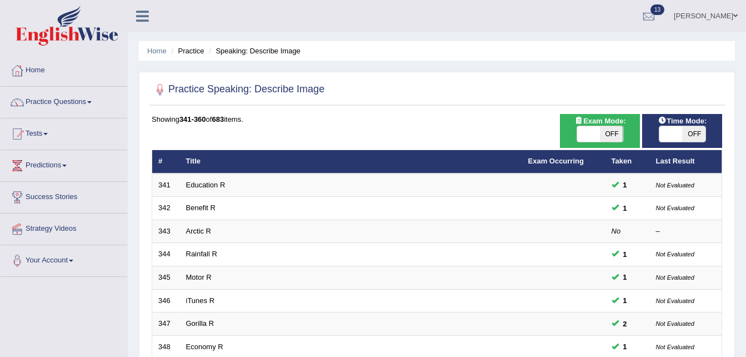
scroll to position [312, 0]
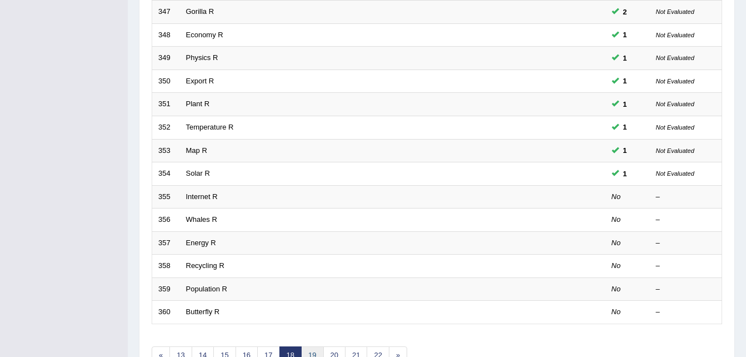
click at [315, 348] on link "19" at bounding box center [312, 355] width 22 height 18
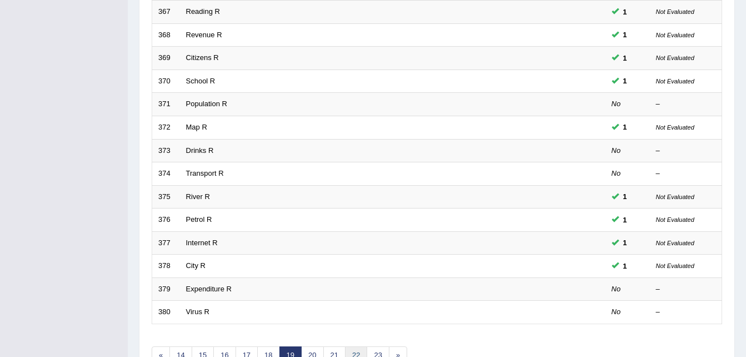
click at [350, 353] on link "22" at bounding box center [356, 355] width 22 height 18
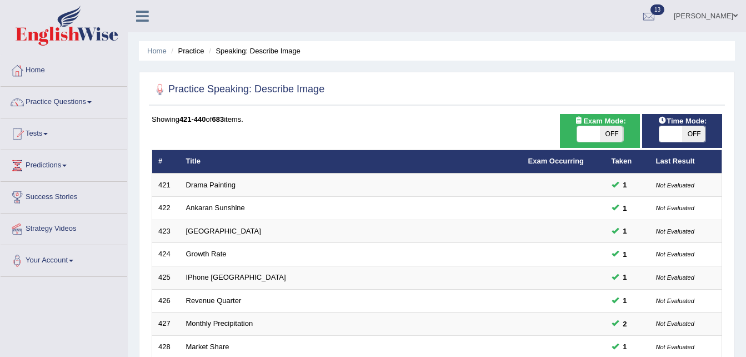
scroll to position [312, 0]
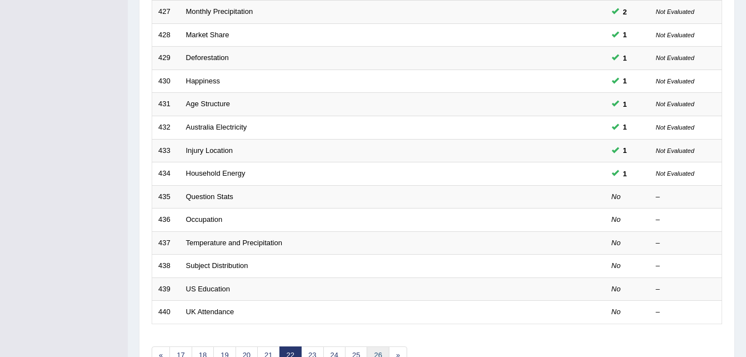
click at [374, 353] on link "26" at bounding box center [378, 355] width 22 height 18
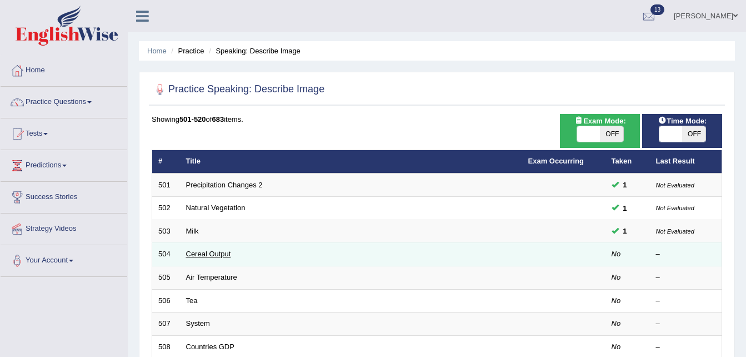
click at [186, 253] on link "Cereal Output" at bounding box center [208, 254] width 45 height 8
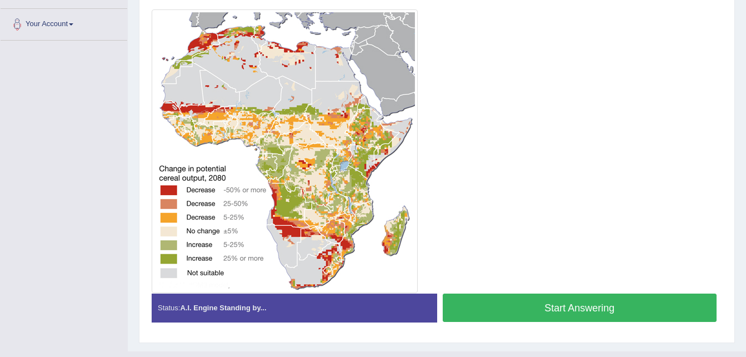
scroll to position [214, 0]
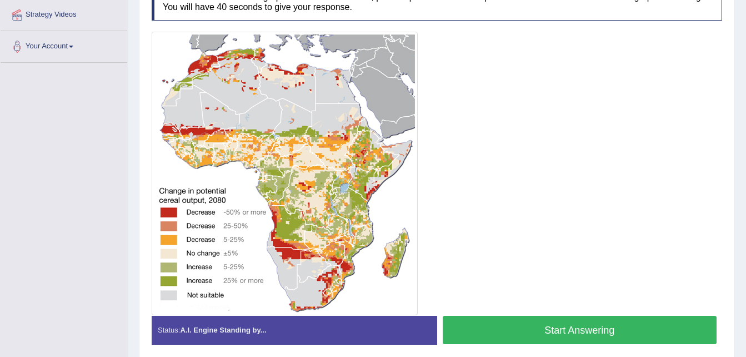
click at [507, 325] on button "Start Answering" at bounding box center [580, 330] width 275 height 28
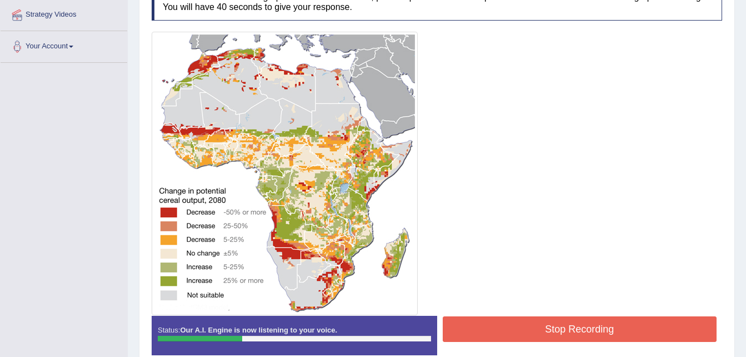
scroll to position [0, 0]
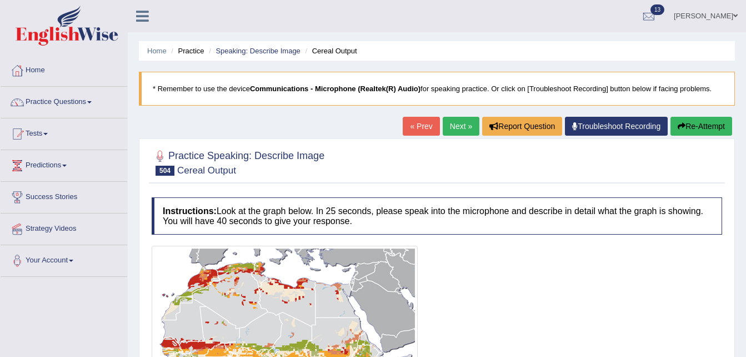
click at [695, 118] on button "Re-Attempt" at bounding box center [702, 126] width 62 height 19
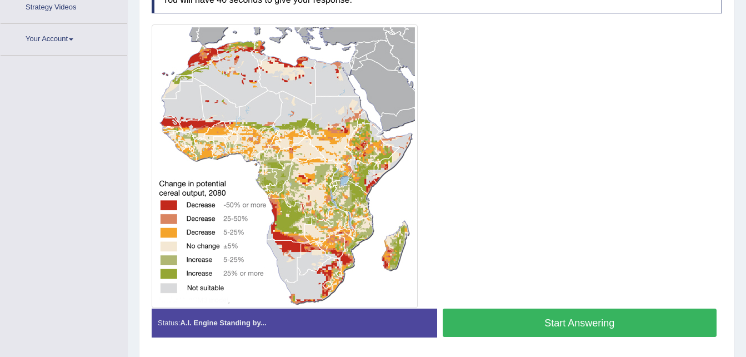
scroll to position [258, 0]
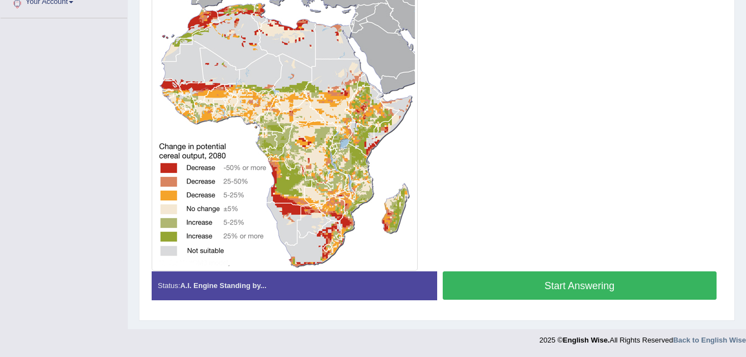
click at [547, 287] on button "Start Answering" at bounding box center [580, 285] width 275 height 28
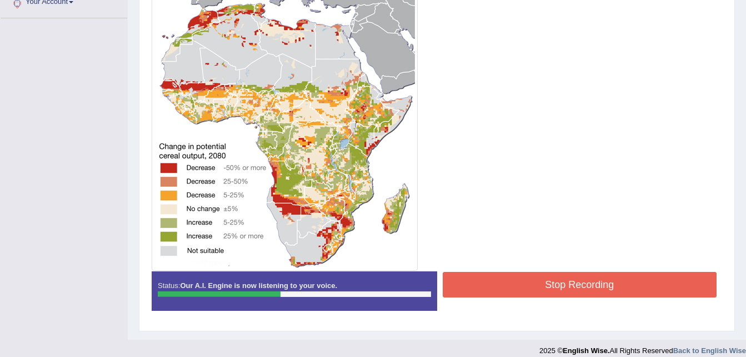
scroll to position [0, 0]
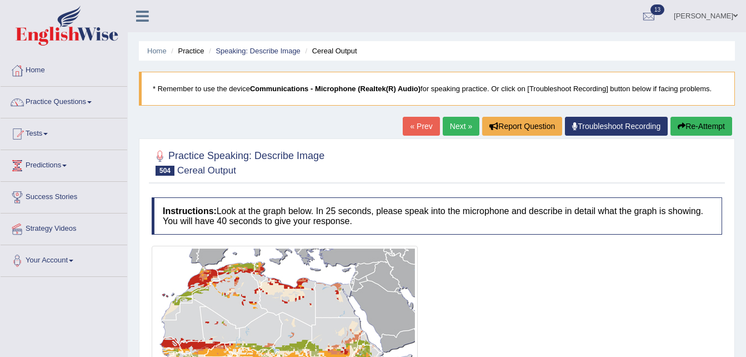
click at [691, 122] on button "Re-Attempt" at bounding box center [702, 126] width 62 height 19
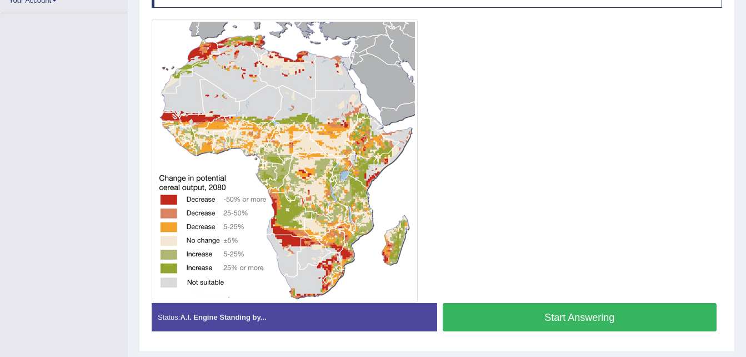
scroll to position [258, 0]
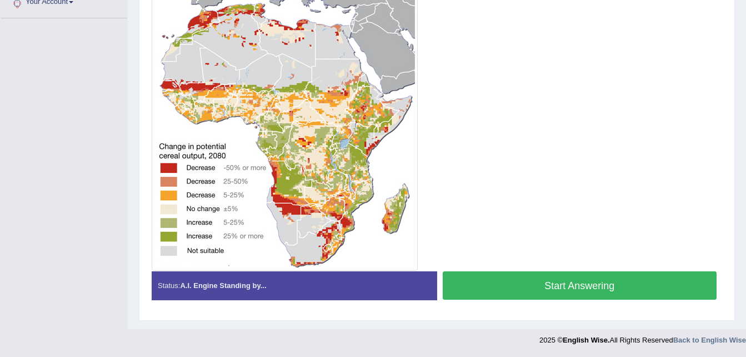
click at [576, 286] on button "Start Answering" at bounding box center [580, 285] width 275 height 28
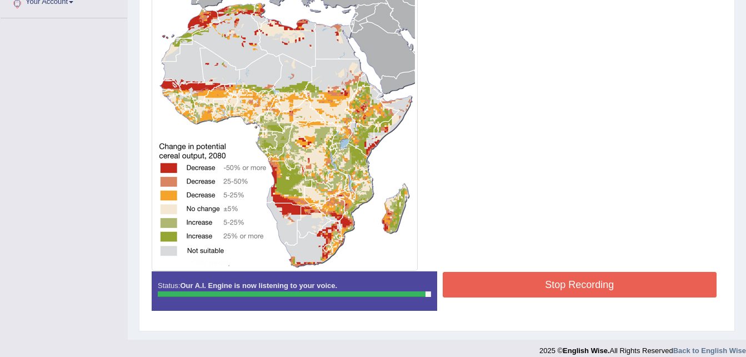
click at [563, 277] on button "Stop Recording" at bounding box center [580, 285] width 275 height 26
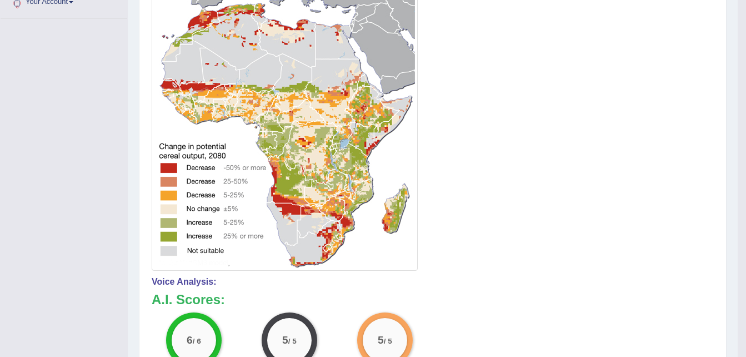
scroll to position [0, 0]
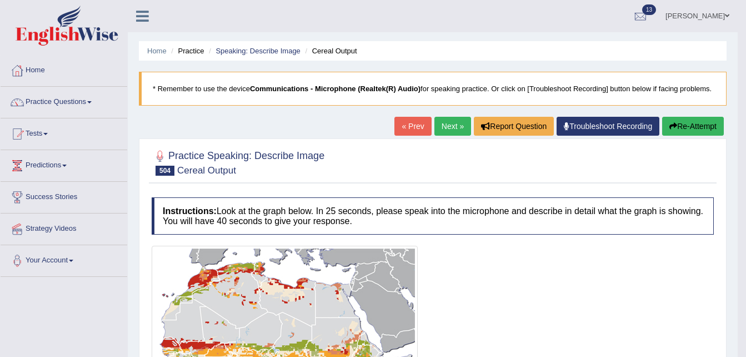
click at [451, 118] on link "Next »" at bounding box center [453, 126] width 37 height 19
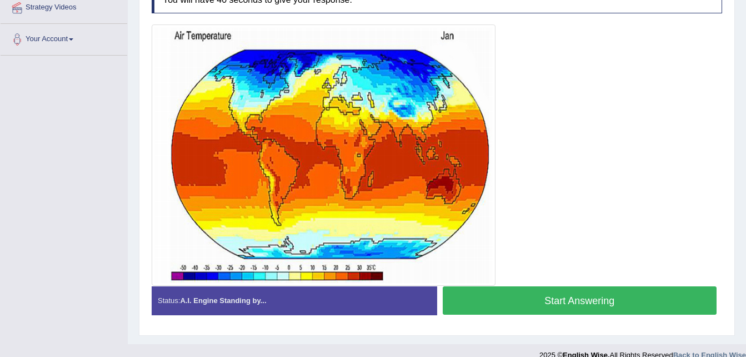
scroll to position [236, 0]
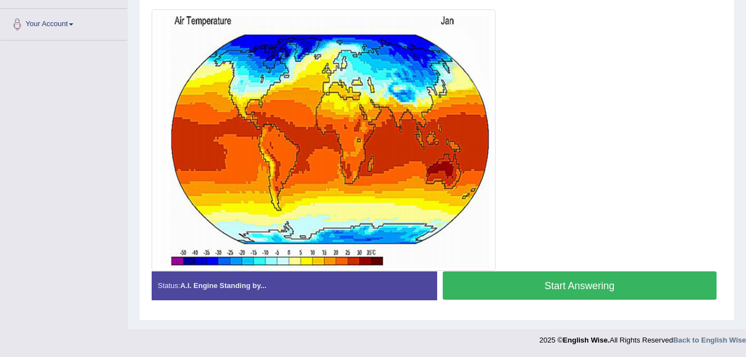
click at [598, 285] on button "Start Answering" at bounding box center [580, 285] width 275 height 28
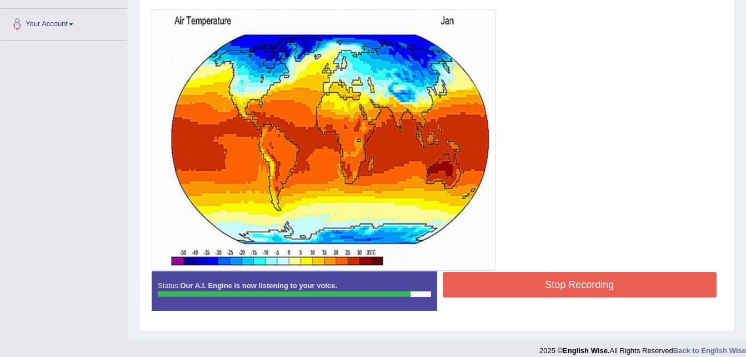
click at [553, 280] on button "Stop Recording" at bounding box center [580, 285] width 275 height 26
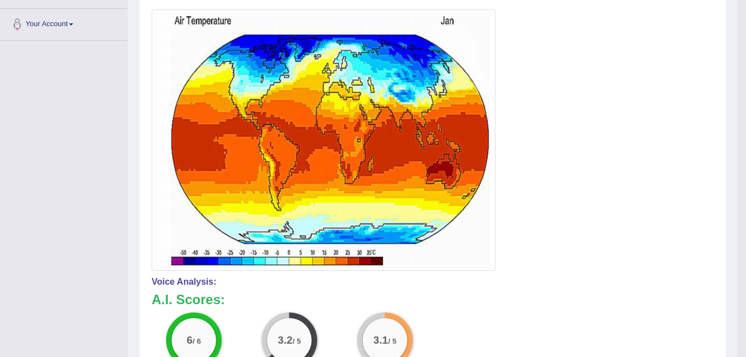
scroll to position [28, 0]
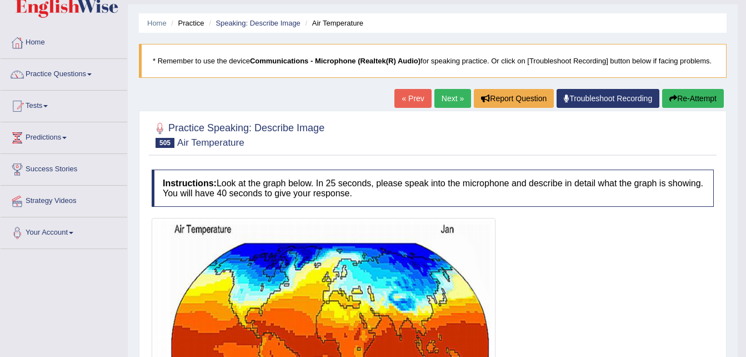
click at [457, 96] on link "Next »" at bounding box center [453, 98] width 37 height 19
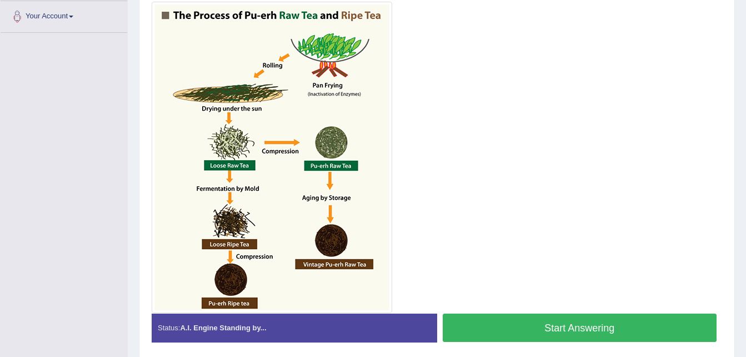
scroll to position [237, 0]
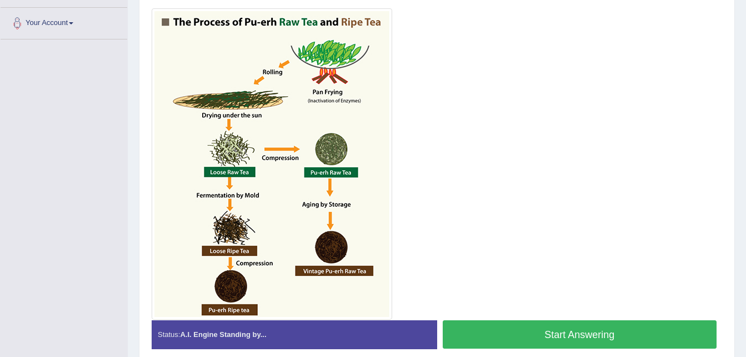
click at [586, 326] on button "Start Answering" at bounding box center [580, 334] width 275 height 28
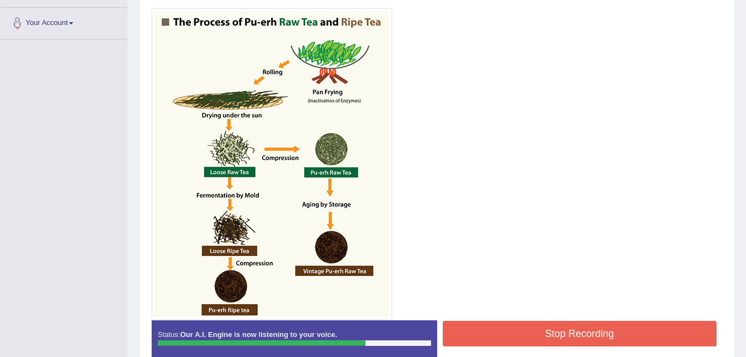
scroll to position [0, 0]
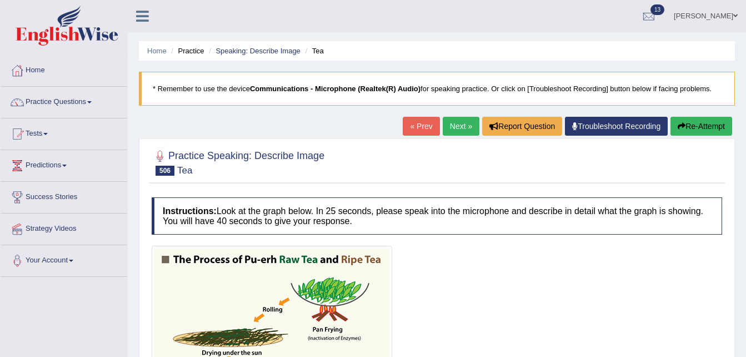
click at [456, 120] on link "Next »" at bounding box center [461, 126] width 37 height 19
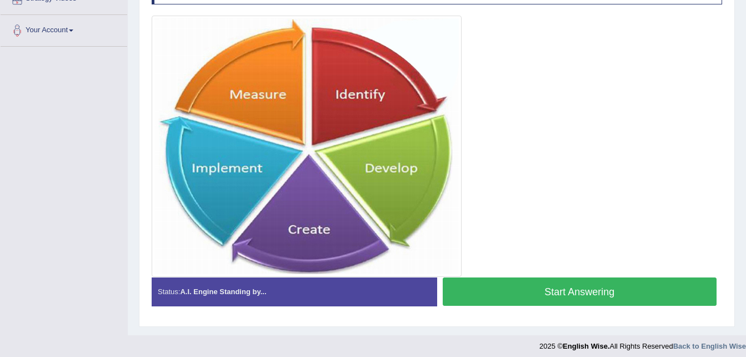
scroll to position [236, 0]
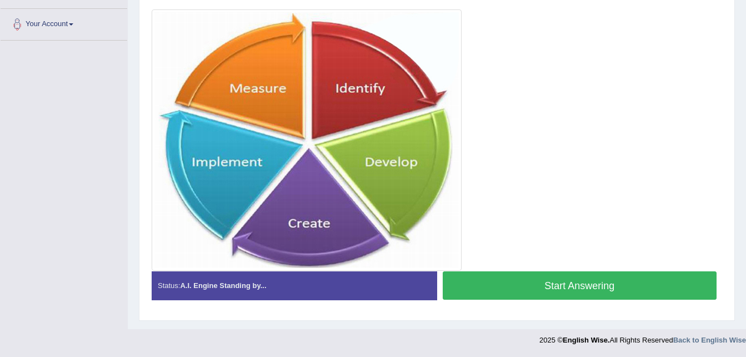
click at [524, 291] on button "Start Answering" at bounding box center [580, 285] width 275 height 28
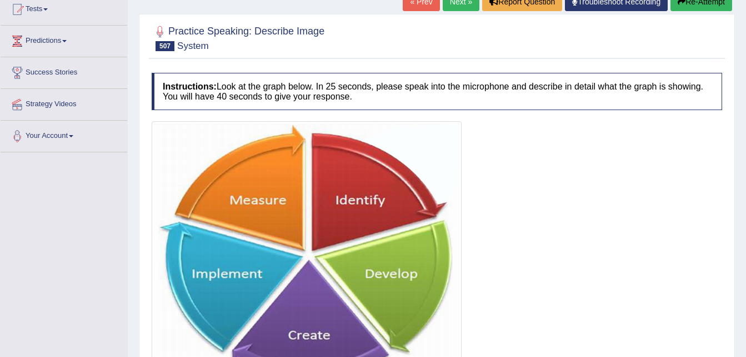
scroll to position [215, 0]
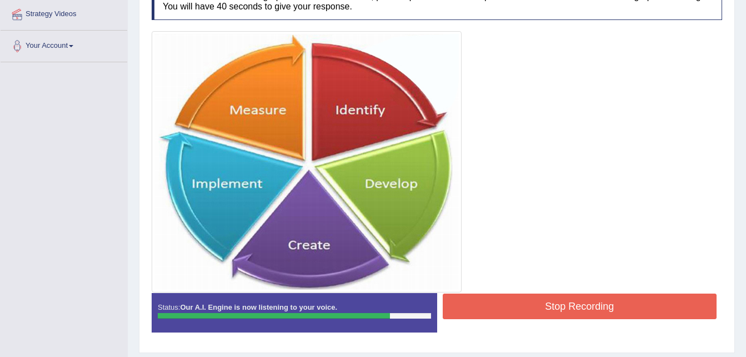
click at [495, 293] on div "Start Answering" at bounding box center [580, 293] width 286 height 1
click at [496, 298] on button "Stop Recording" at bounding box center [580, 306] width 275 height 26
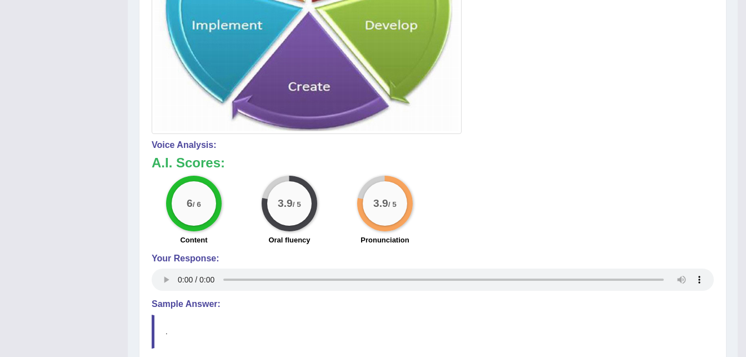
scroll to position [61, 0]
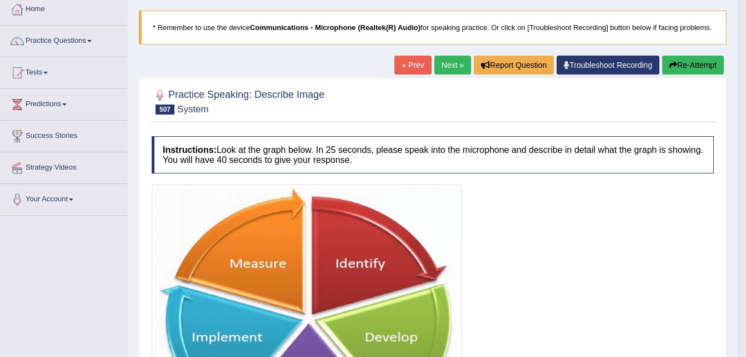
click at [452, 66] on link "Next »" at bounding box center [453, 65] width 37 height 19
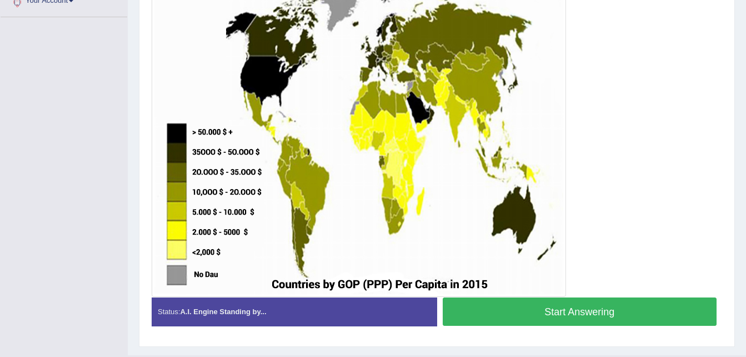
scroll to position [237, 0]
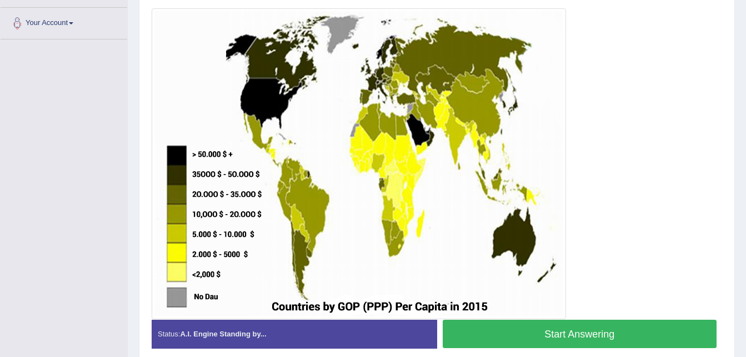
click at [596, 335] on button "Start Answering" at bounding box center [580, 334] width 275 height 28
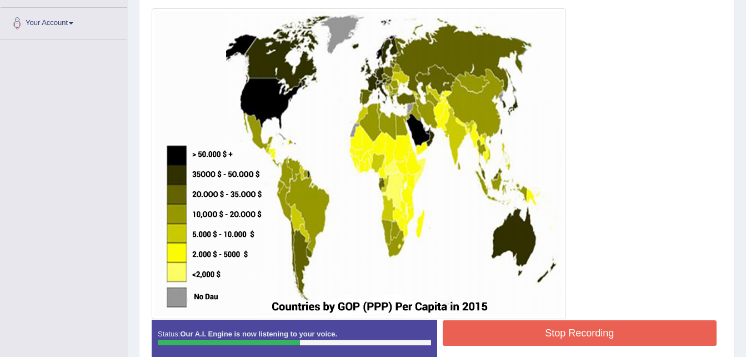
scroll to position [0, 0]
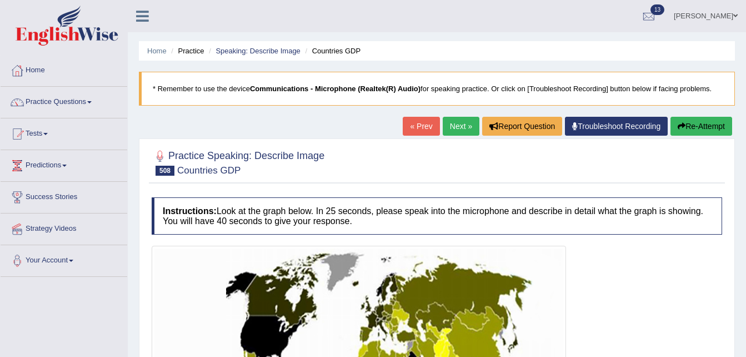
click at [681, 119] on button "Re-Attempt" at bounding box center [702, 126] width 62 height 19
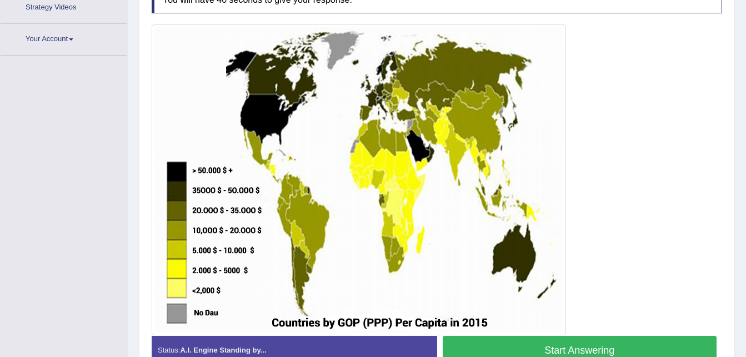
scroll to position [260, 0]
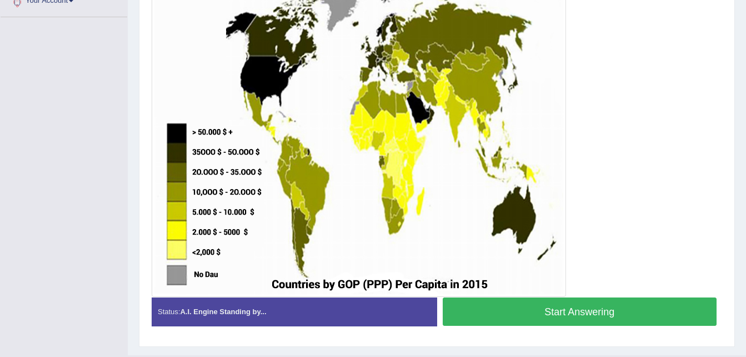
click at [621, 306] on button "Start Answering" at bounding box center [580, 311] width 275 height 28
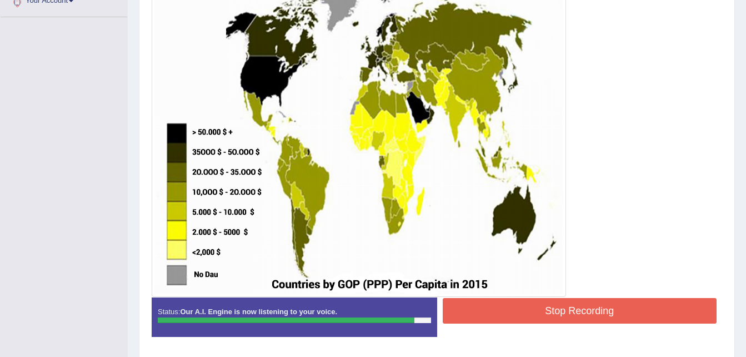
click at [561, 311] on button "Stop Recording" at bounding box center [580, 311] width 275 height 26
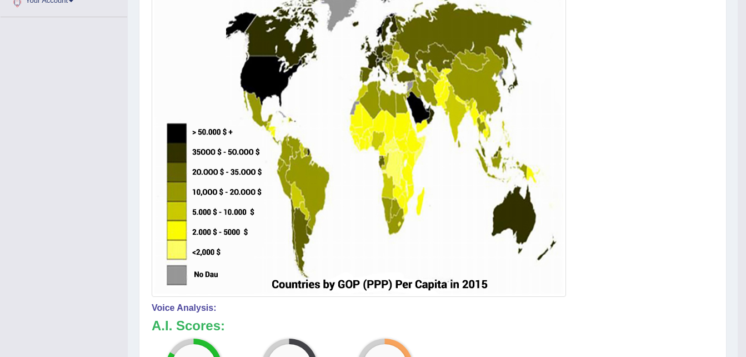
scroll to position [0, 0]
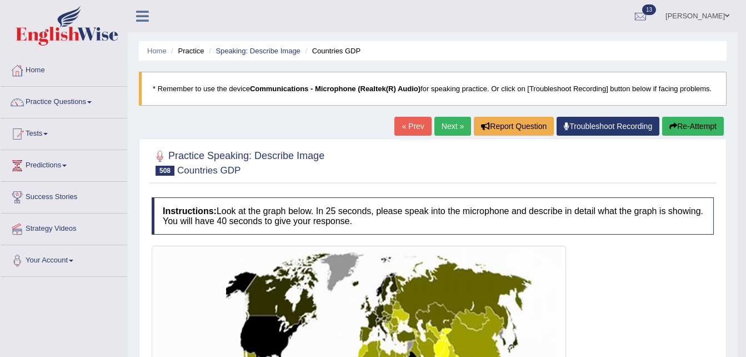
click at [456, 122] on link "Next »" at bounding box center [453, 126] width 37 height 19
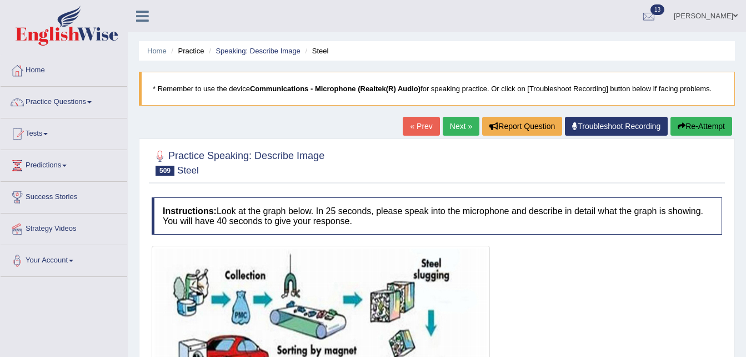
scroll to position [236, 0]
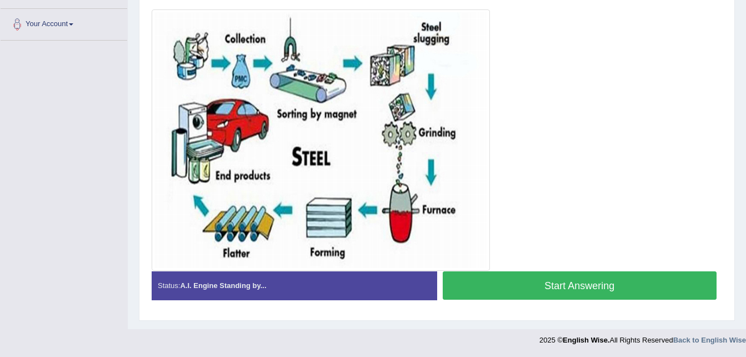
click at [563, 286] on button "Start Answering" at bounding box center [580, 285] width 275 height 28
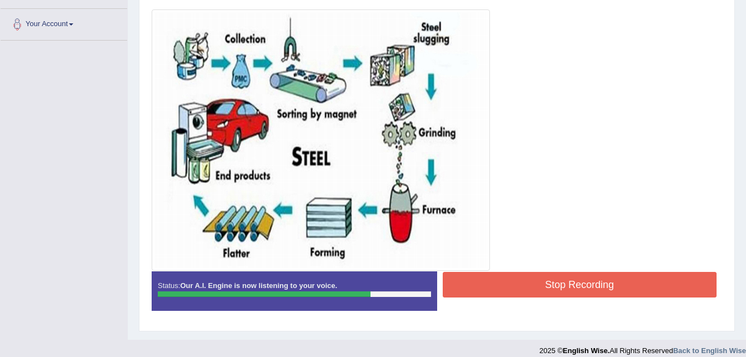
click at [572, 294] on button "Stop Recording" at bounding box center [580, 285] width 275 height 26
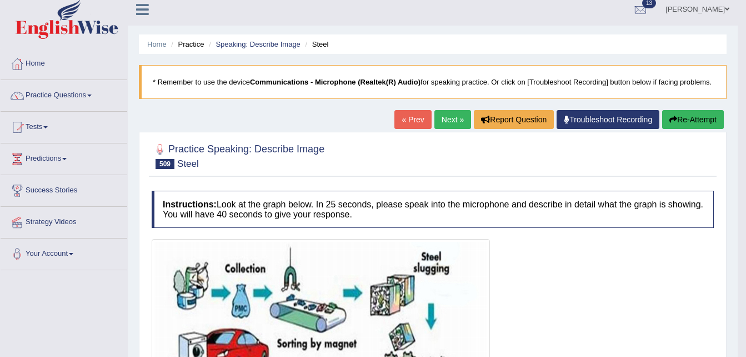
scroll to position [0, 0]
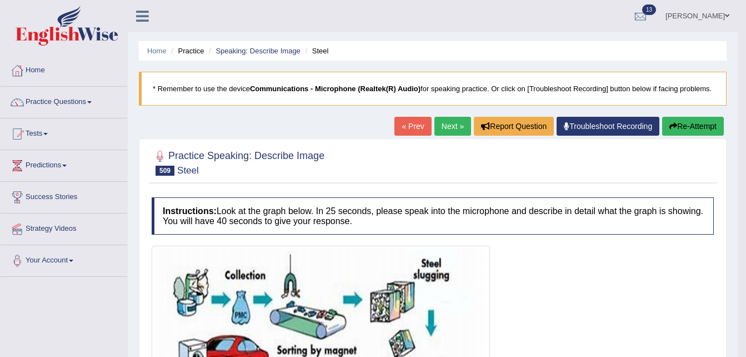
click at [456, 126] on link "Next »" at bounding box center [453, 126] width 37 height 19
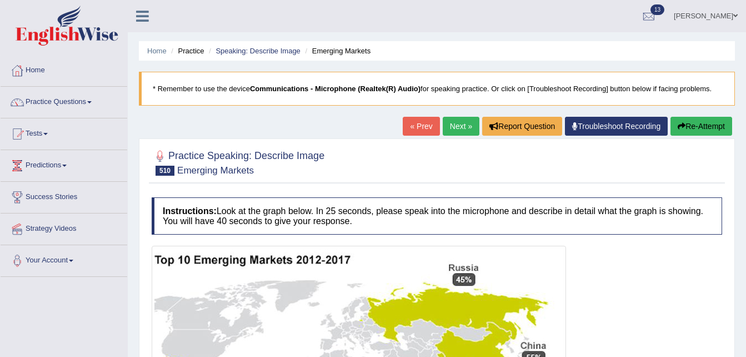
click at [449, 129] on link "Next »" at bounding box center [461, 126] width 37 height 19
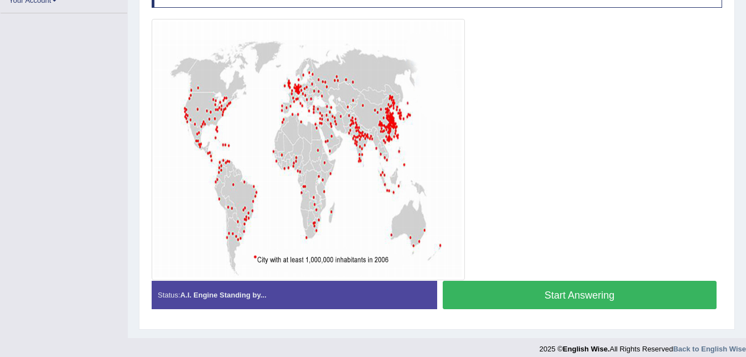
scroll to position [236, 0]
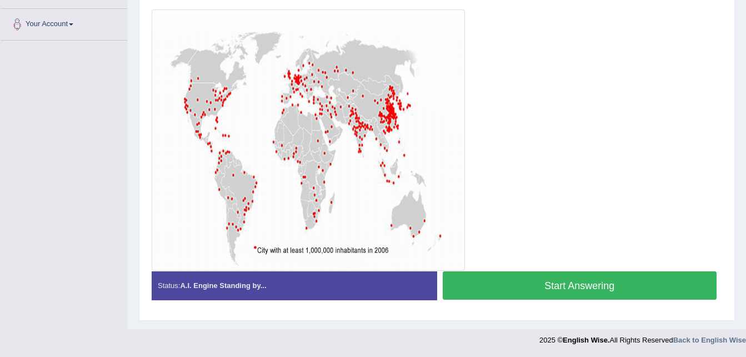
click at [543, 288] on button "Start Answering" at bounding box center [580, 285] width 275 height 28
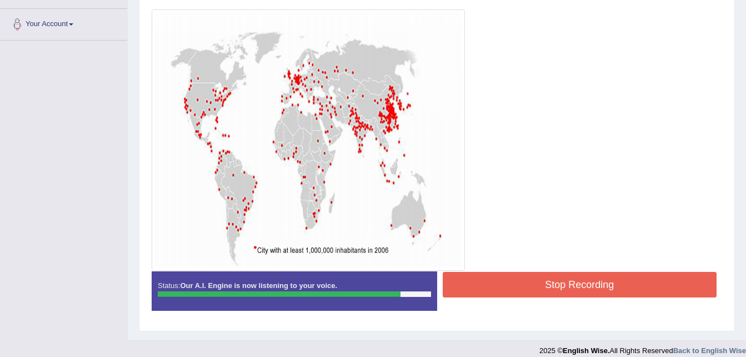
click at [543, 288] on button "Stop Recording" at bounding box center [580, 285] width 275 height 26
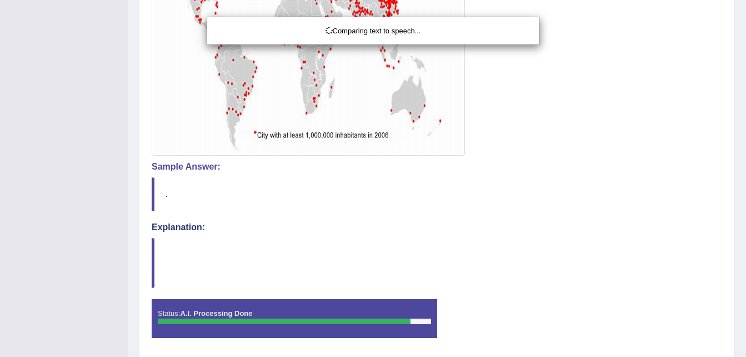
scroll to position [389, 0]
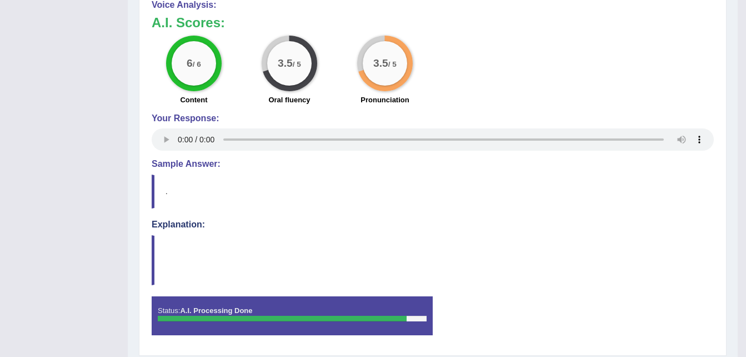
scroll to position [548, 0]
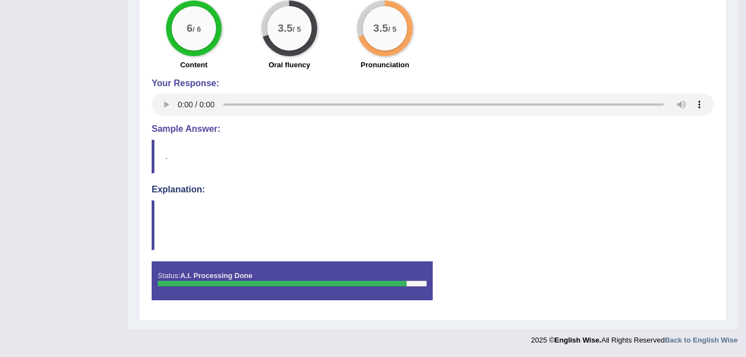
click at [199, 199] on div "Explanation:" at bounding box center [433, 217] width 562 height 66
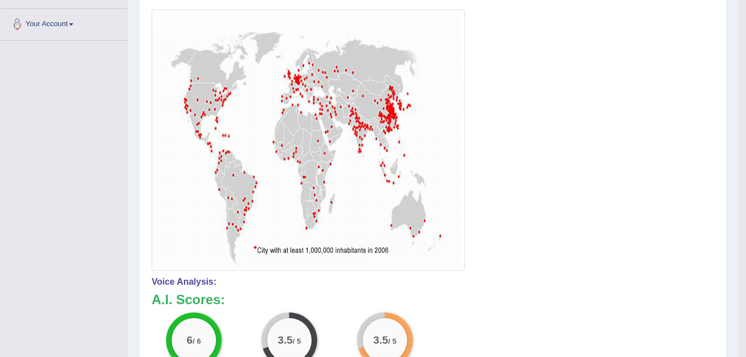
scroll to position [0, 0]
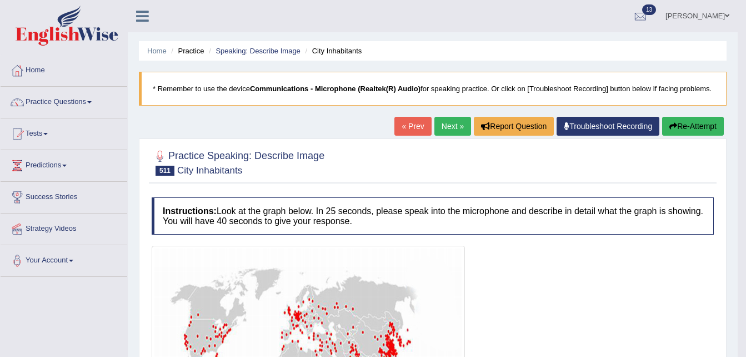
click at [445, 126] on link "Next »" at bounding box center [453, 126] width 37 height 19
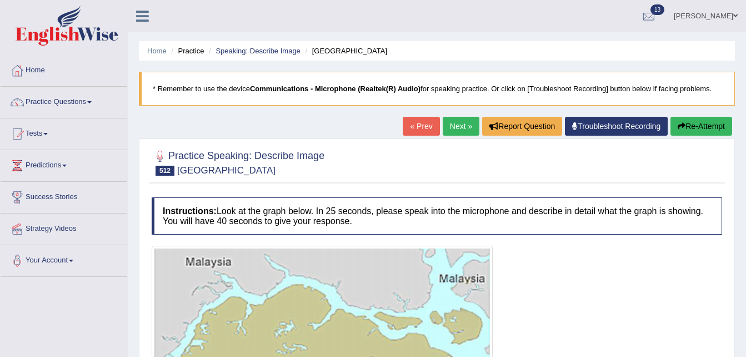
scroll to position [237, 0]
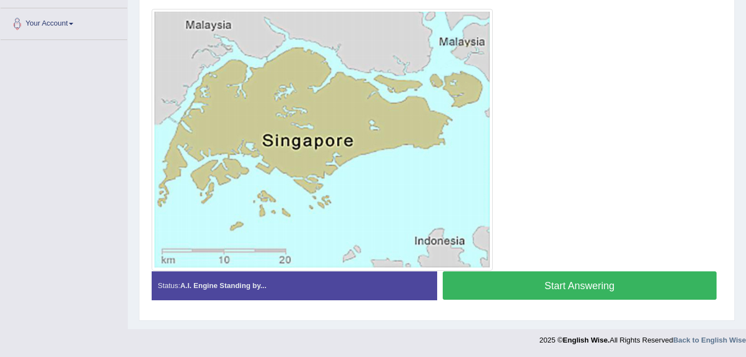
click at [516, 282] on button "Start Answering" at bounding box center [580, 285] width 275 height 28
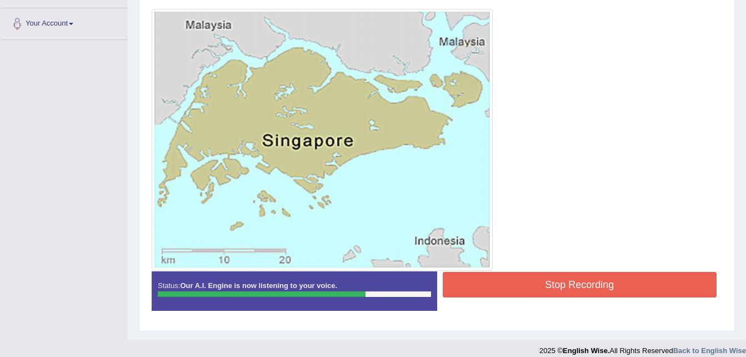
click at [585, 284] on button "Stop Recording" at bounding box center [580, 285] width 275 height 26
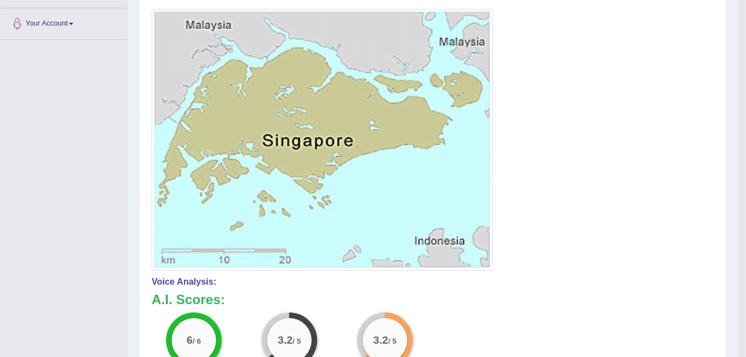
scroll to position [0, 0]
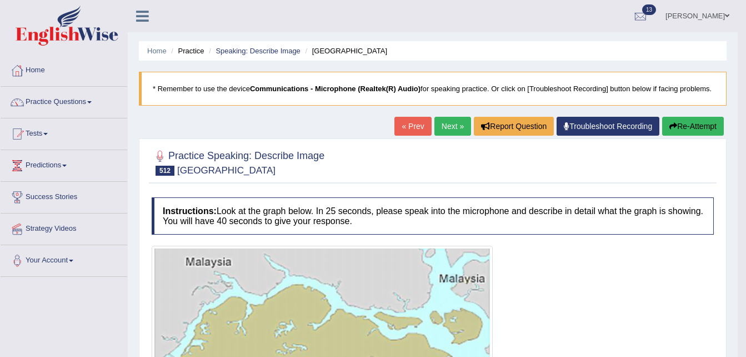
click at [447, 138] on div "« Prev Next » Report Question Troubleshoot Recording Re-Attempt" at bounding box center [561, 128] width 332 height 22
click at [446, 128] on link "Next »" at bounding box center [453, 126] width 37 height 19
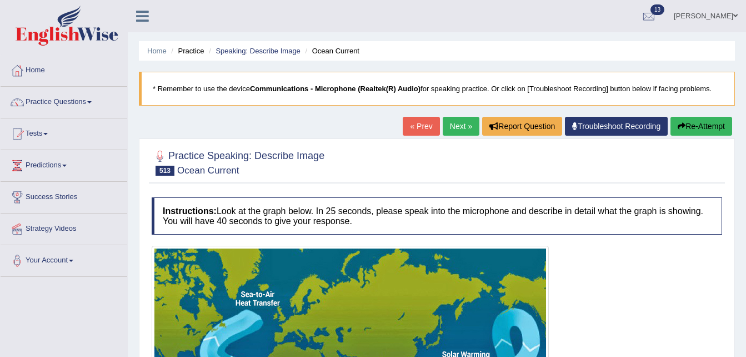
scroll to position [236, 0]
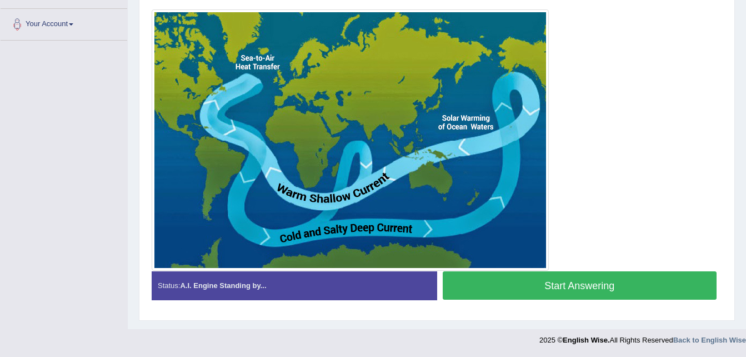
click at [523, 288] on button "Start Answering" at bounding box center [580, 285] width 275 height 28
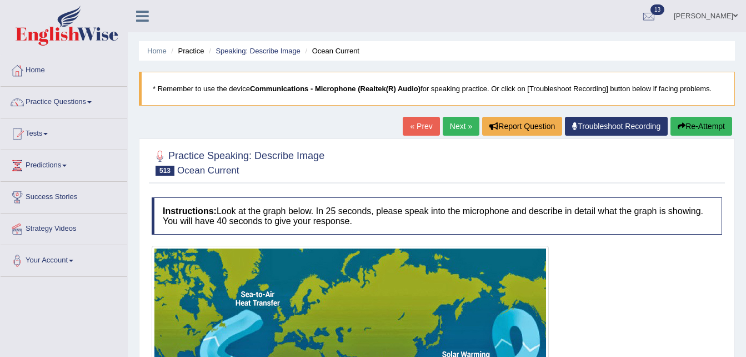
scroll to position [247, 0]
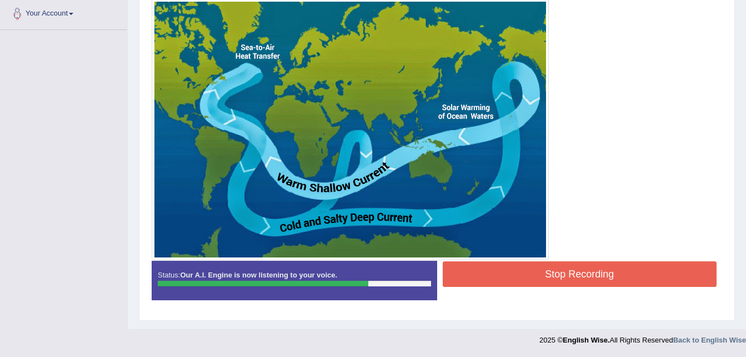
click at [563, 275] on button "Stop Recording" at bounding box center [580, 274] width 275 height 26
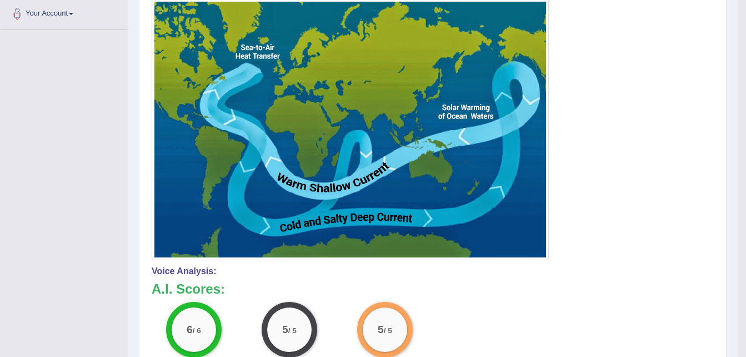
scroll to position [0, 0]
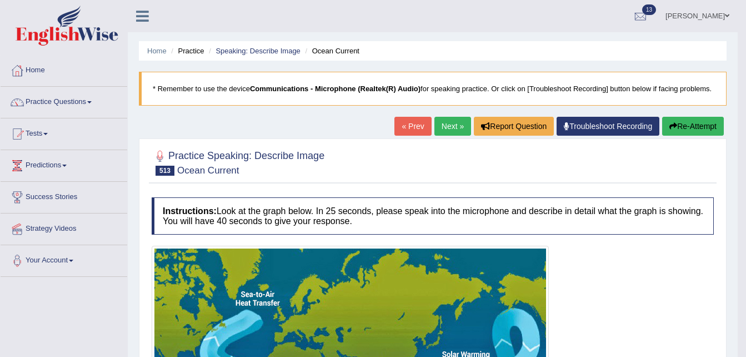
click at [461, 127] on link "Next »" at bounding box center [453, 126] width 37 height 19
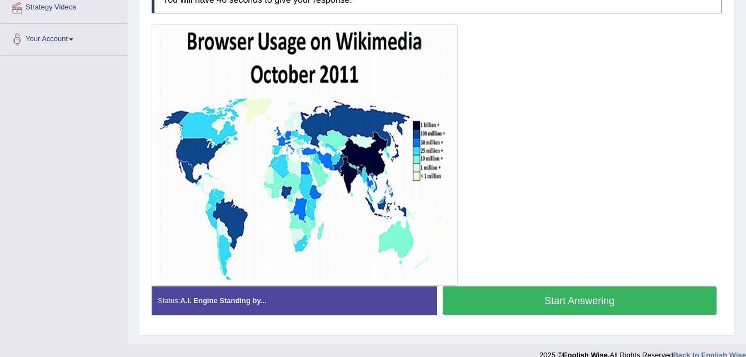
scroll to position [236, 0]
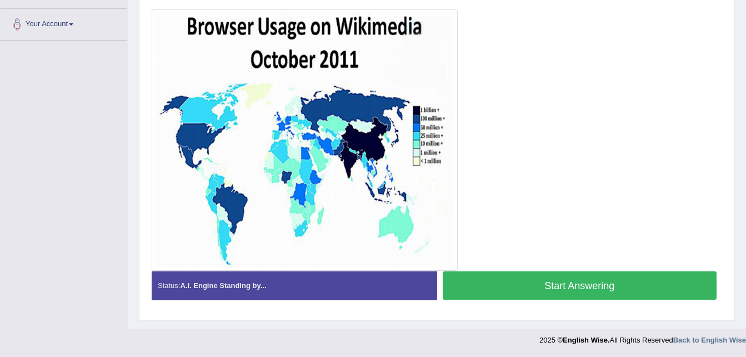
click at [538, 287] on button "Start Answering" at bounding box center [580, 285] width 275 height 28
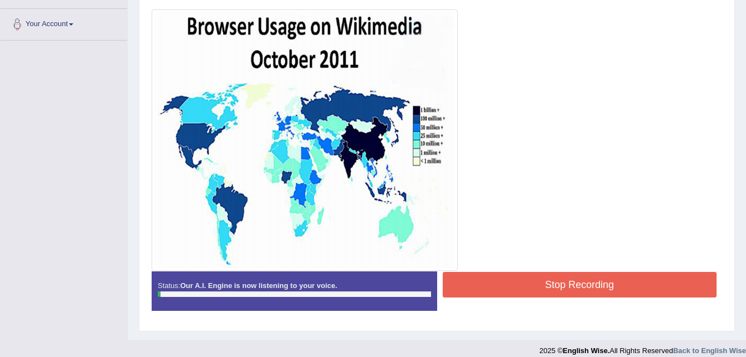
scroll to position [0, 0]
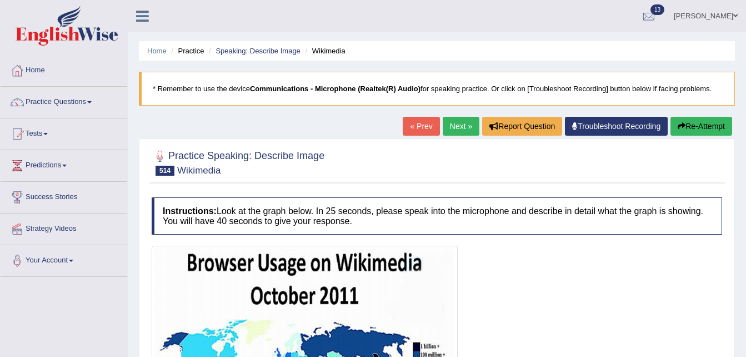
click at [686, 124] on button "Re-Attempt" at bounding box center [702, 126] width 62 height 19
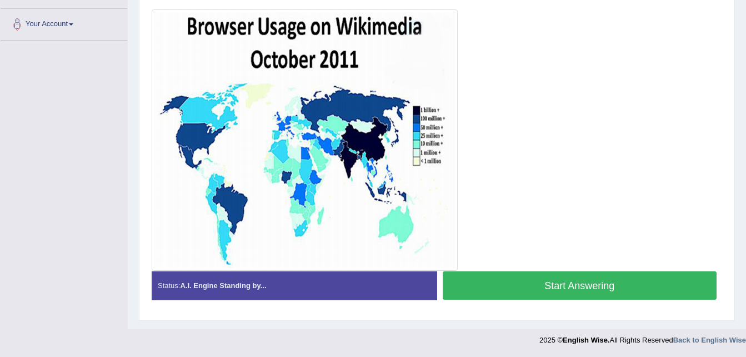
click at [628, 279] on button "Start Answering" at bounding box center [580, 285] width 275 height 28
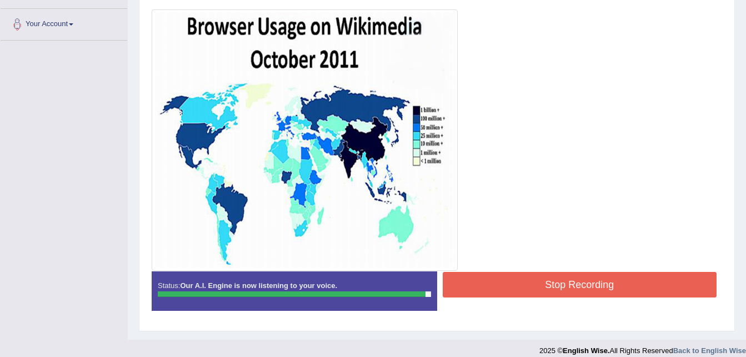
click at [516, 277] on button "Stop Recording" at bounding box center [580, 285] width 275 height 26
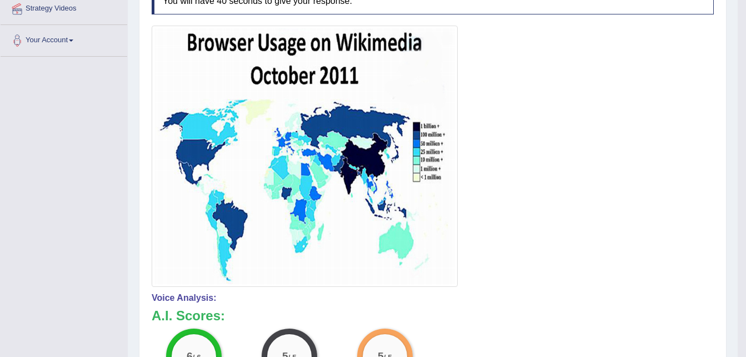
scroll to position [0, 0]
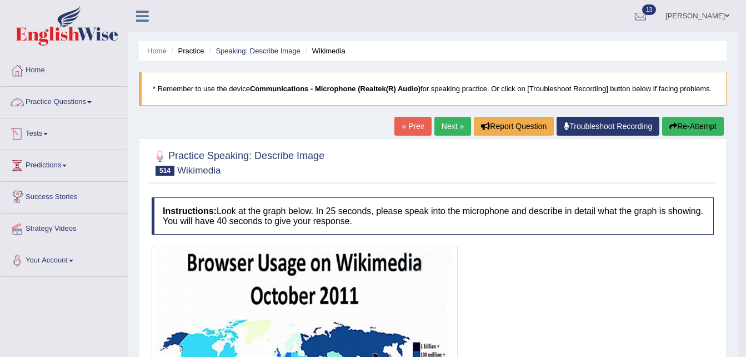
click at [67, 99] on link "Practice Questions" at bounding box center [64, 101] width 127 height 28
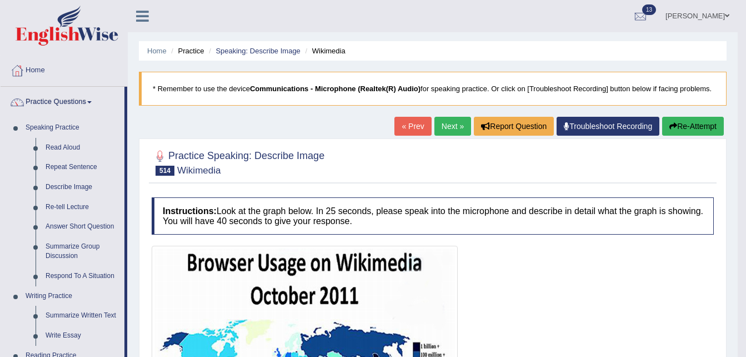
scroll to position [312, 0]
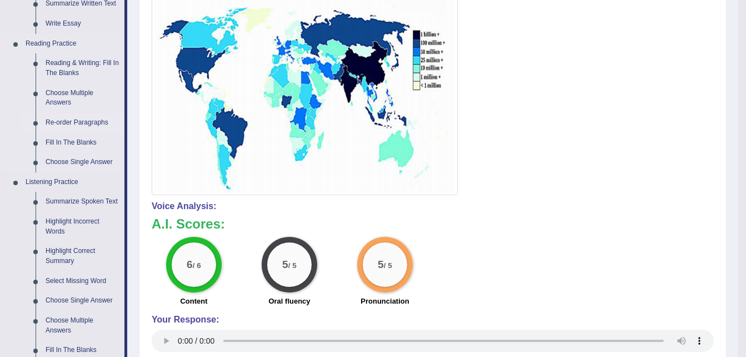
click at [62, 122] on link "Re-order Paragraphs" at bounding box center [83, 123] width 84 height 20
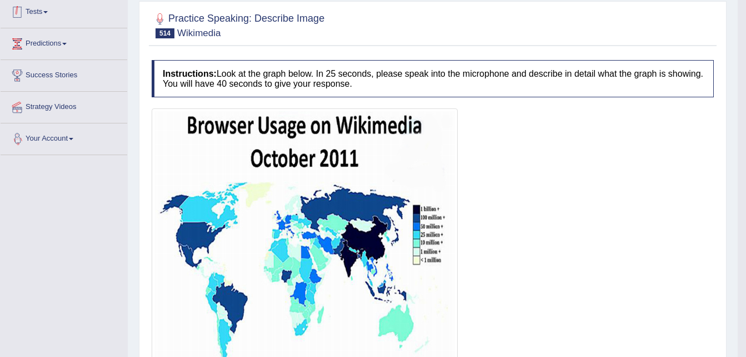
scroll to position [155, 0]
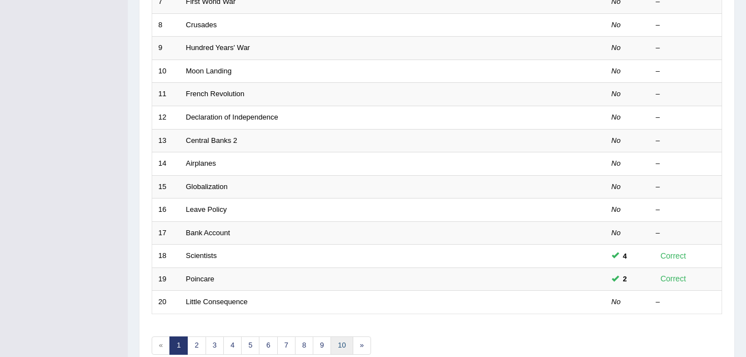
click at [341, 346] on link "10" at bounding box center [342, 345] width 22 height 18
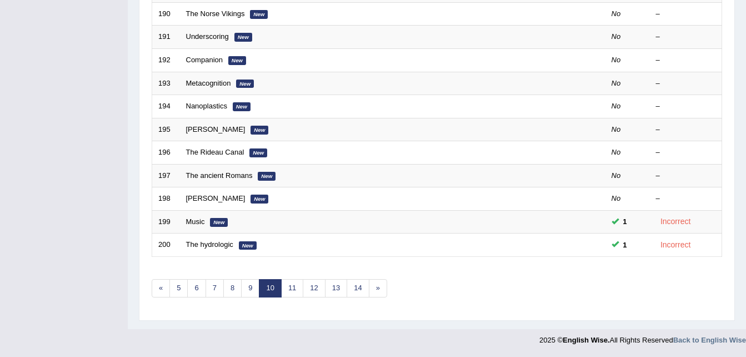
scroll to position [379, 0]
click at [356, 283] on link "14" at bounding box center [358, 288] width 22 height 18
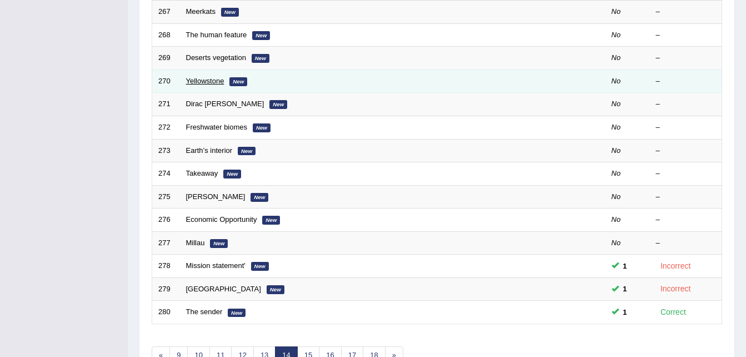
click at [196, 79] on link "Yellowstone" at bounding box center [205, 81] width 38 height 8
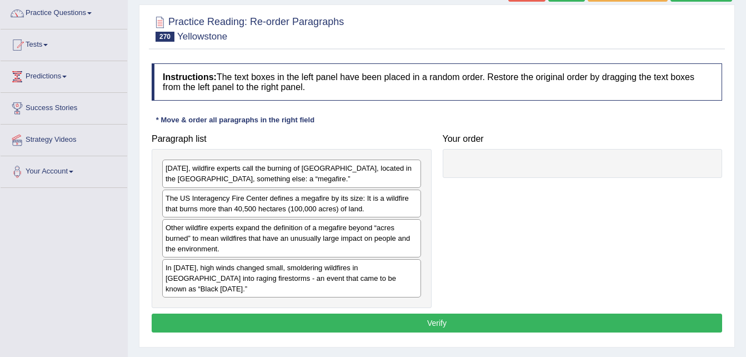
scroll to position [111, 0]
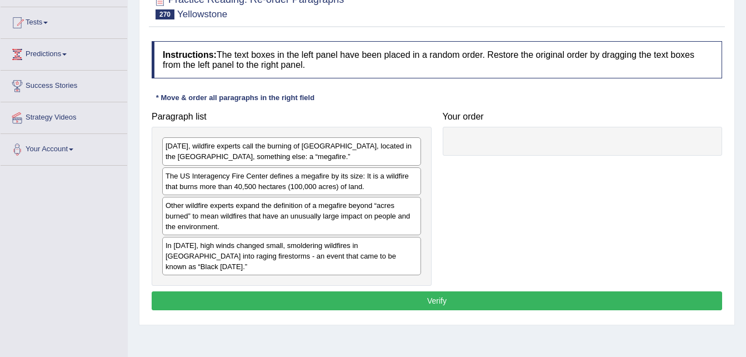
click at [369, 263] on div "In August 1988, high winds changed small, smoldering wildfires in Yellowstone N…" at bounding box center [291, 256] width 259 height 38
click at [281, 267] on div "In August 1988, high winds changed small, smoldering wildfires in Yellowstone N…" at bounding box center [291, 256] width 259 height 38
click at [270, 259] on div "In August 1988, high winds changed small, smoldering wildfires in Yellowstone N…" at bounding box center [291, 256] width 259 height 38
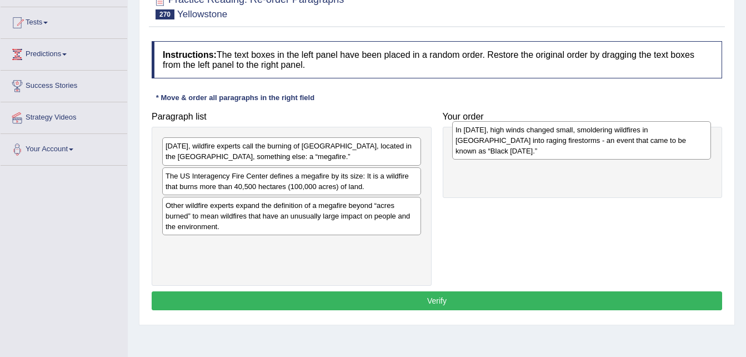
drag, startPoint x: 280, startPoint y: 270, endPoint x: 568, endPoint y: 154, distance: 310.7
click at [568, 154] on div "In August 1988, high winds changed small, smoldering wildfires in Yellowstone N…" at bounding box center [581, 140] width 259 height 38
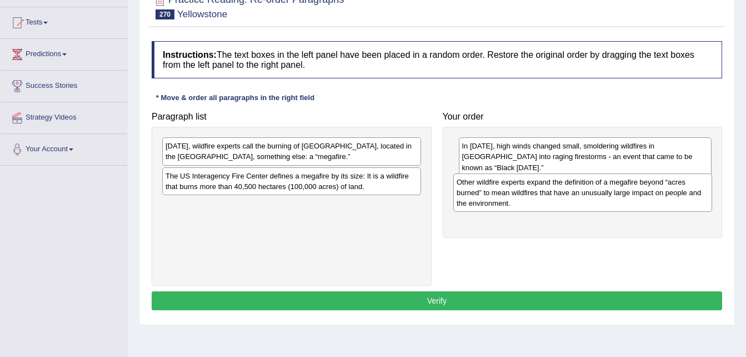
drag, startPoint x: 330, startPoint y: 233, endPoint x: 621, endPoint y: 210, distance: 292.1
click at [621, 210] on div "Other wildfire experts expand the definition of a megafire beyond “acres burned…" at bounding box center [582, 192] width 259 height 38
click at [261, 157] on div "Today, wildfire experts call the burning of Yellowstone, located in the western…" at bounding box center [291, 151] width 259 height 28
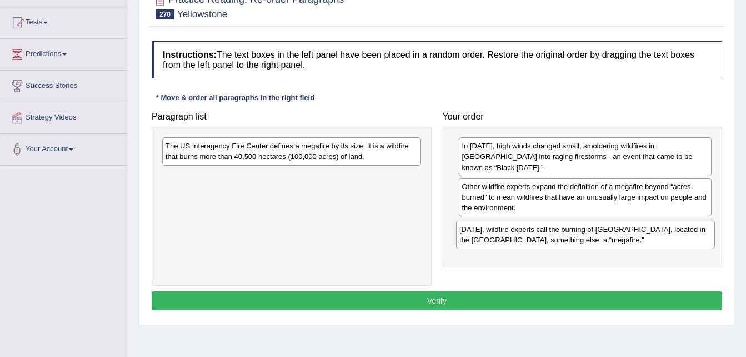
drag, startPoint x: 261, startPoint y: 157, endPoint x: 555, endPoint y: 240, distance: 305.9
click at [555, 240] on div "Today, wildfire experts call the burning of Yellowstone, located in the western…" at bounding box center [585, 235] width 259 height 28
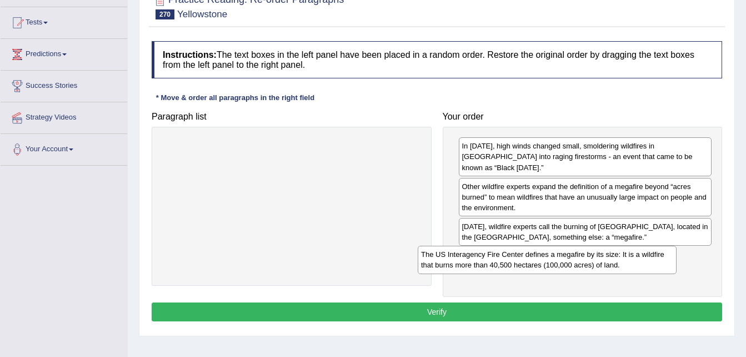
drag, startPoint x: 331, startPoint y: 156, endPoint x: 598, endPoint y: 261, distance: 286.5
click at [598, 261] on div "The US Interagency Fire Center defines a megafire by its size: It is a wildfire…" at bounding box center [547, 260] width 259 height 28
click at [515, 308] on button "Verify" at bounding box center [437, 311] width 571 height 19
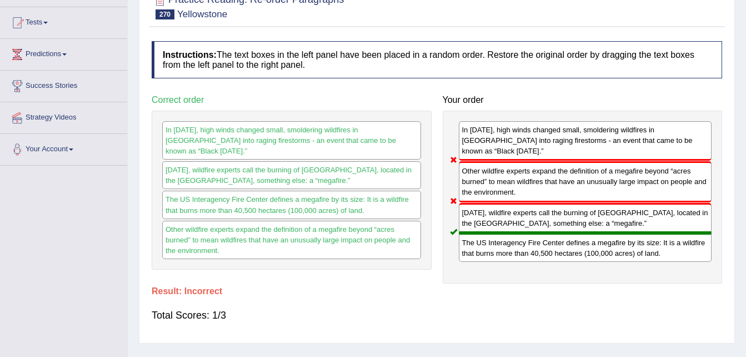
scroll to position [0, 0]
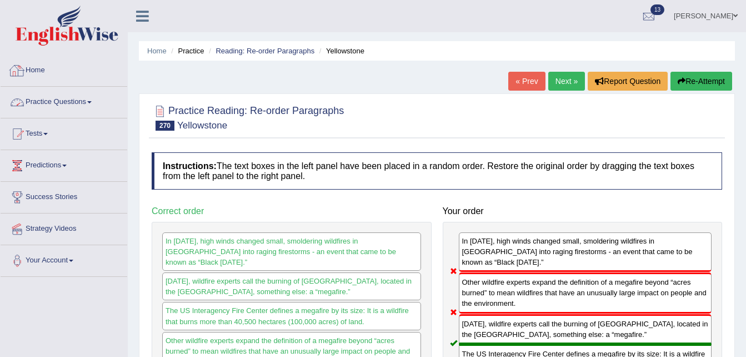
click at [81, 99] on link "Practice Questions" at bounding box center [64, 101] width 127 height 28
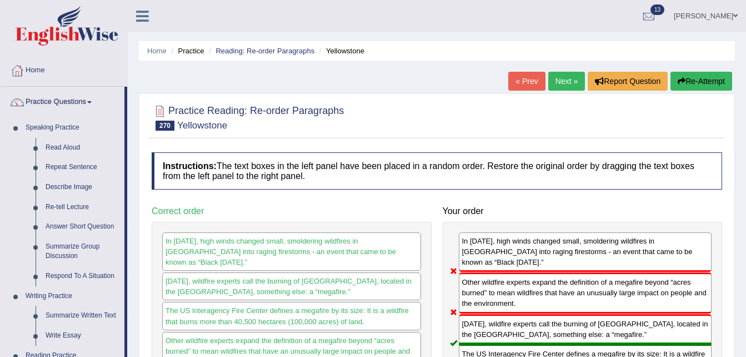
scroll to position [312, 0]
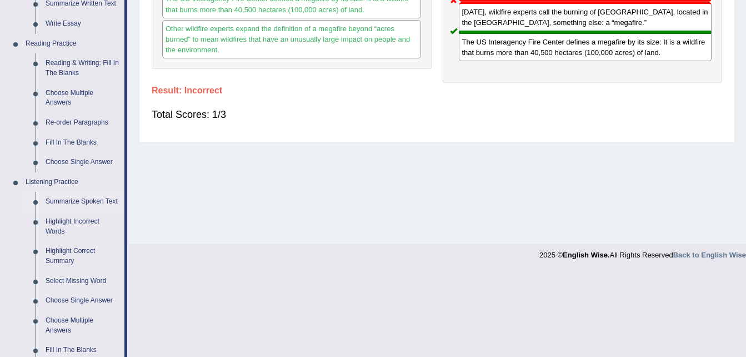
click at [86, 197] on link "Summarize Spoken Text" at bounding box center [83, 202] width 84 height 20
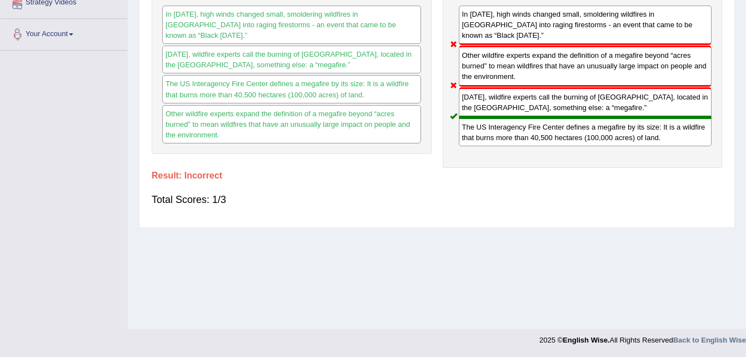
scroll to position [126, 0]
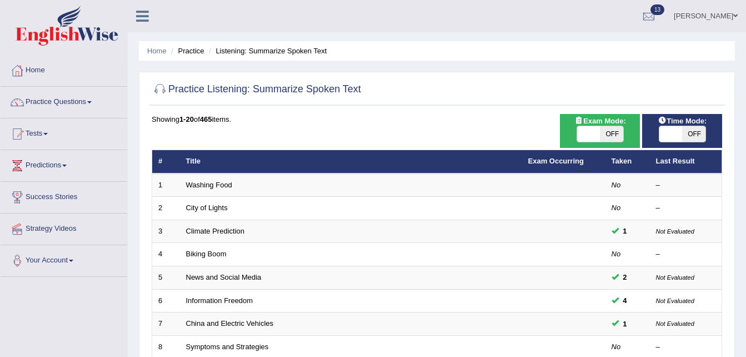
scroll to position [312, 0]
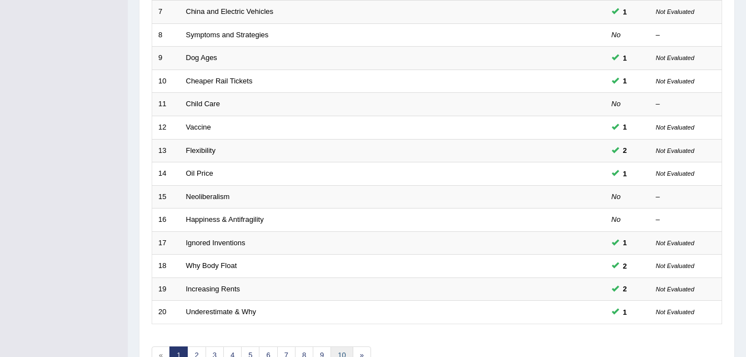
click at [344, 354] on link "10" at bounding box center [342, 355] width 22 height 18
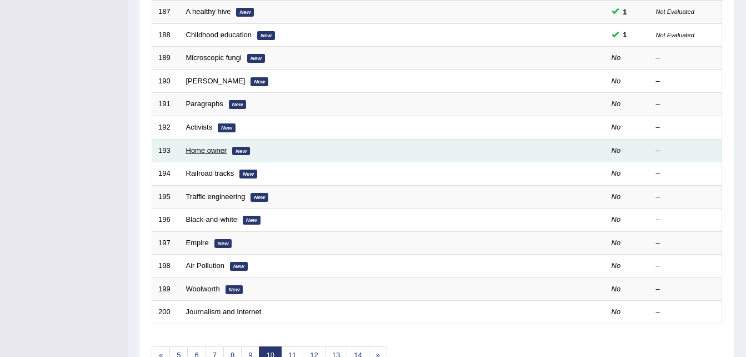
click at [207, 153] on link "Home owner" at bounding box center [206, 150] width 41 height 8
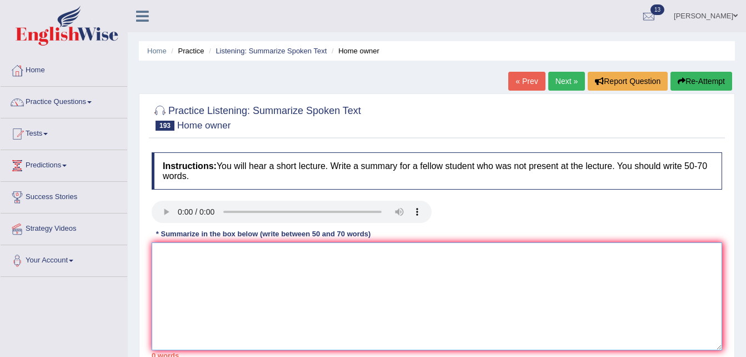
click at [181, 256] on textarea at bounding box center [437, 296] width 571 height 108
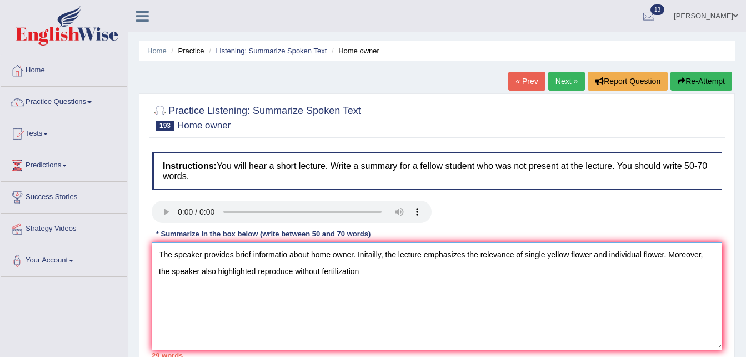
click at [334, 269] on textarea "The speaker provides brief informatio about home owner. Initailly, the lecture …" at bounding box center [437, 296] width 571 height 108
click at [385, 276] on textarea "The speaker provides brief informatio about home owner. Initailly, the lecture …" at bounding box center [437, 296] width 571 height 108
click at [338, 271] on textarea "The speaker provides brief informatio about home owner. Initailly, the lecture …" at bounding box center [437, 296] width 571 height 108
click at [341, 271] on textarea "The speaker provides brief informatio about home owner. Initailly, the lecture …" at bounding box center [437, 296] width 571 height 108
click at [406, 277] on textarea "The speaker provides brief informatio about home owner. Initailly, the lecture …" at bounding box center [437, 296] width 571 height 108
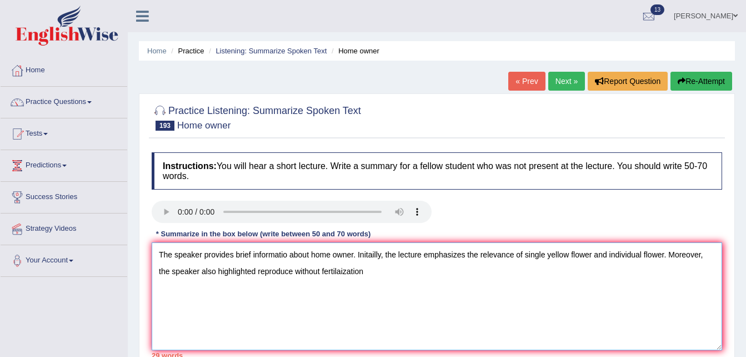
click at [343, 270] on textarea "The speaker provides brief informatio about home owner. Initailly, the lecture …" at bounding box center [437, 296] width 571 height 108
click at [376, 271] on textarea "The speaker provides brief informatio about home owner. Initailly, the lecture …" at bounding box center [437, 296] width 571 height 108
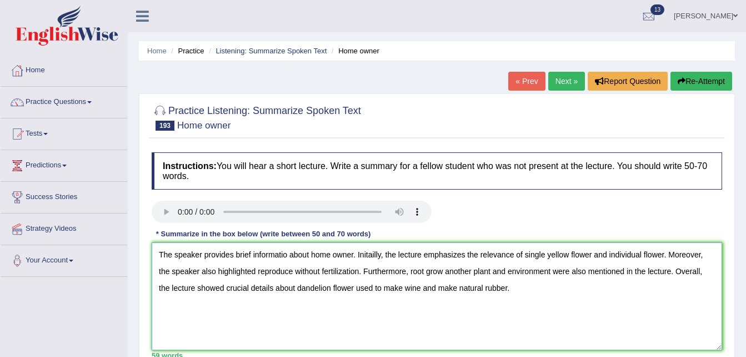
click at [553, 271] on textarea "The speaker provides brief informatio about home owner. Initailly, the lecture …" at bounding box center [437, 296] width 571 height 108
click at [286, 255] on textarea "The speaker provides brief informatio about home owner. Initailly, the lecture …" at bounding box center [437, 296] width 571 height 108
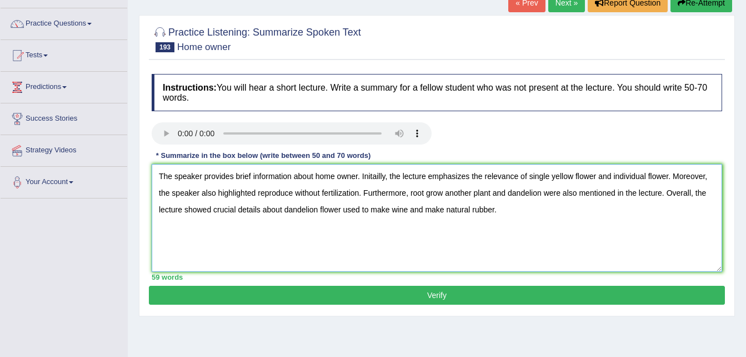
scroll to position [89, 0]
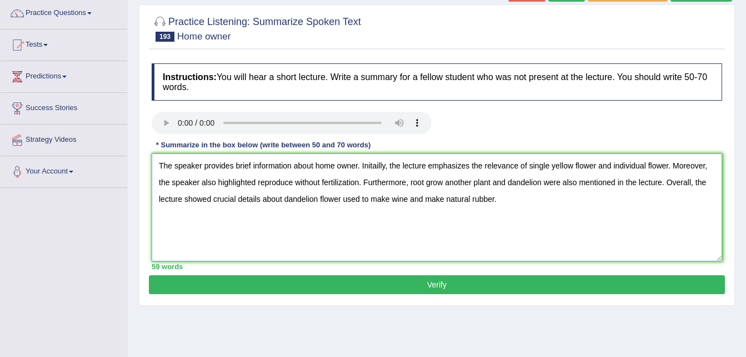
type textarea "The speaker provides brief information about home owner. Initailly, the lecture…"
click at [371, 289] on button "Verify" at bounding box center [437, 284] width 576 height 19
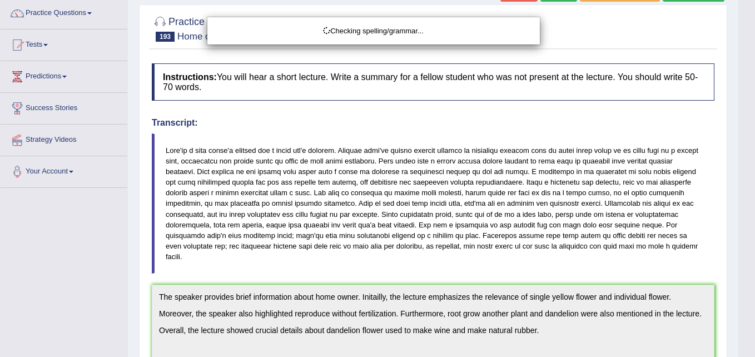
click at [746, 268] on html "Toggle navigation Home Practice Questions Speaking Practice Read Aloud Repeat S…" at bounding box center [377, 89] width 755 height 357
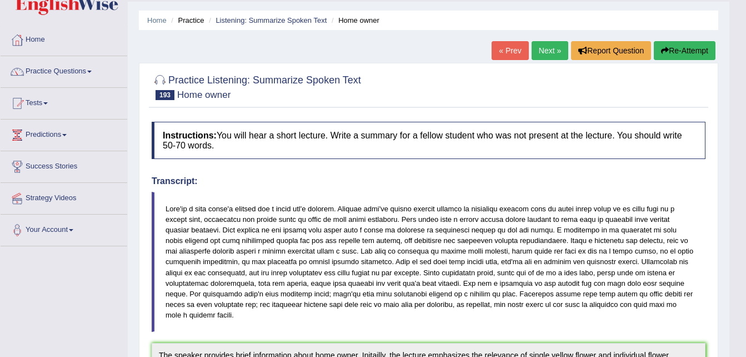
scroll to position [0, 0]
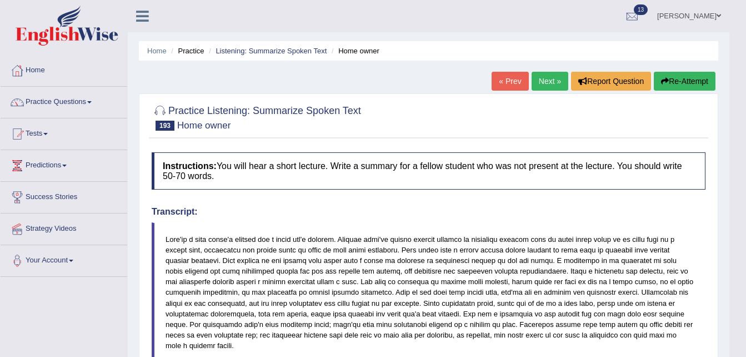
click at [546, 79] on link "Next »" at bounding box center [550, 81] width 37 height 19
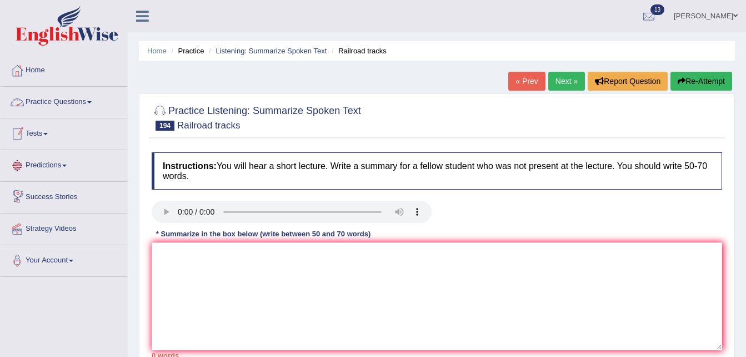
click at [73, 111] on link "Practice Questions" at bounding box center [64, 101] width 127 height 28
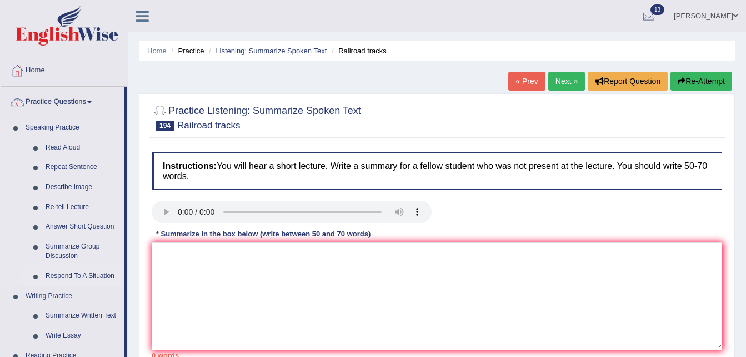
click at [86, 275] on link "Respond To A Situation" at bounding box center [83, 276] width 84 height 20
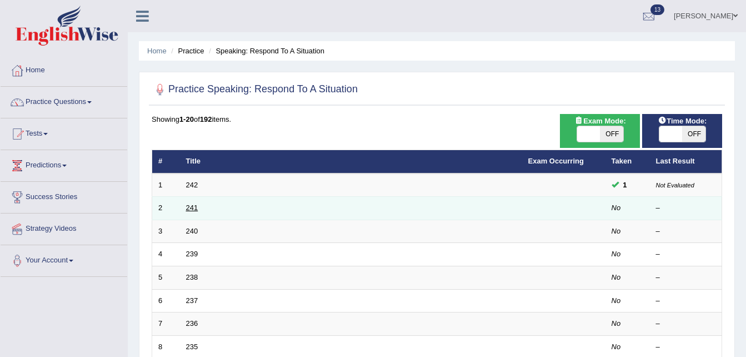
click at [191, 208] on link "241" at bounding box center [192, 207] width 12 height 8
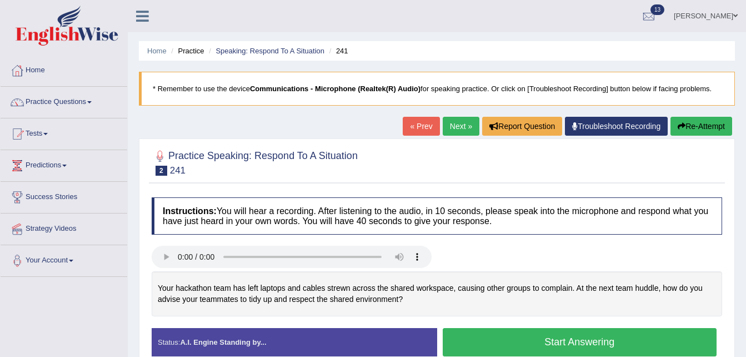
click at [455, 123] on link "Next »" at bounding box center [461, 126] width 37 height 19
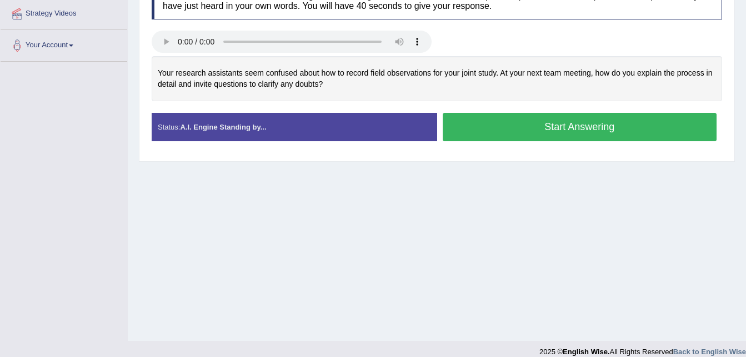
scroll to position [227, 0]
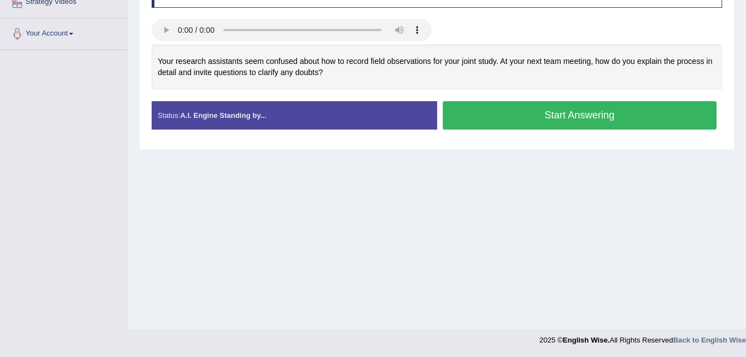
click at [515, 109] on button "Start Answering" at bounding box center [580, 115] width 275 height 28
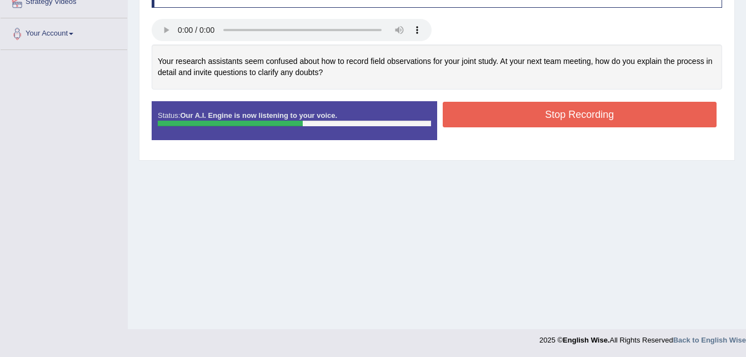
click at [515, 109] on button "Stop Recording" at bounding box center [580, 115] width 275 height 26
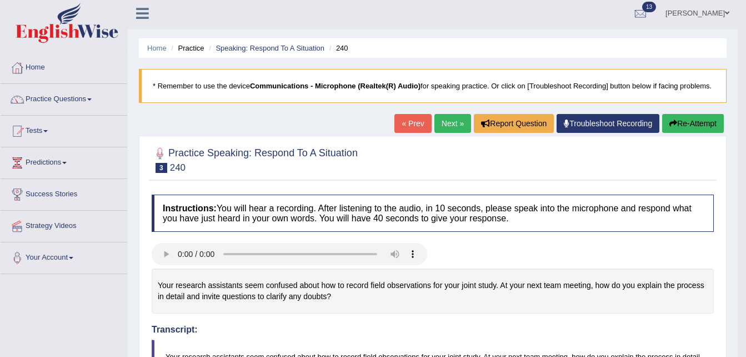
scroll to position [0, 0]
